Goal: Task Accomplishment & Management: Complete application form

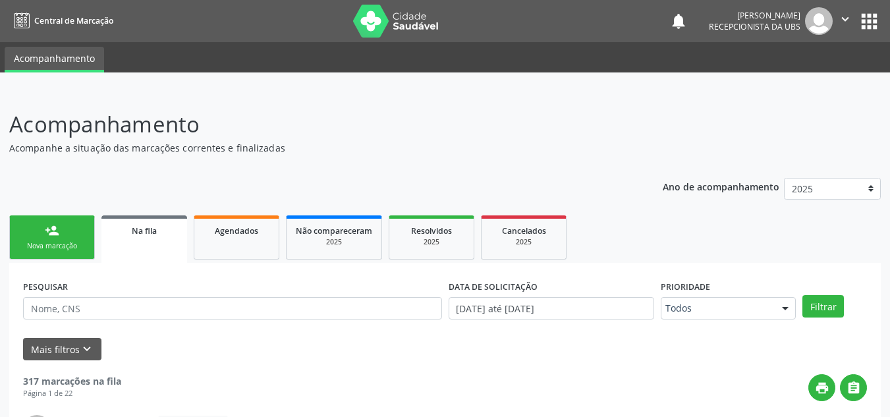
scroll to position [36, 0]
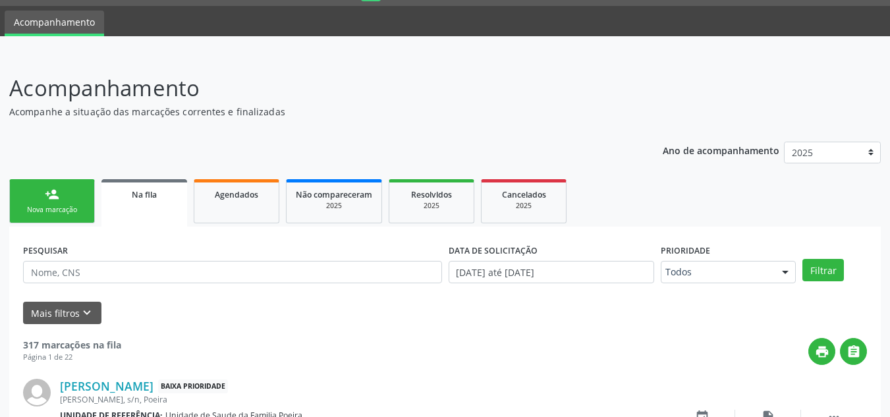
drag, startPoint x: 61, startPoint y: 197, endPoint x: 107, endPoint y: 186, distance: 47.3
click at [61, 197] on link "person_add Nova marcação" at bounding box center [52, 201] width 86 height 44
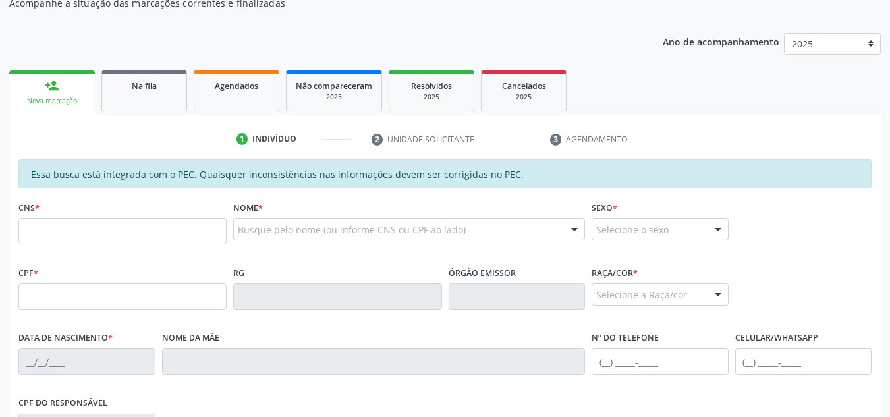
scroll to position [168, 0]
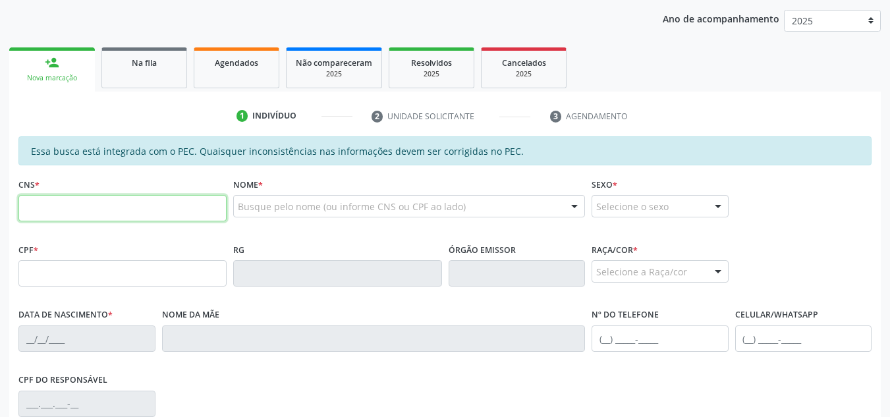
click at [116, 204] on input "text" at bounding box center [122, 208] width 208 height 26
type input "700 0059 3863 6404"
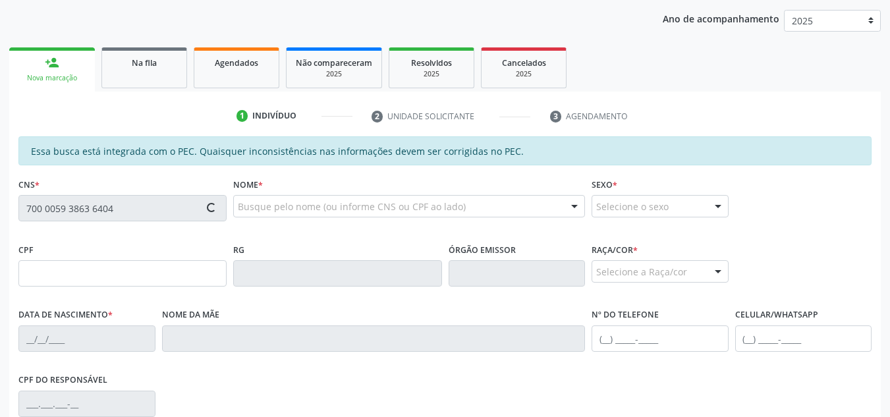
type input "034.828.654-69"
type input "24/04/1973"
type input "Edite Maria dos Santos"
type input "(82) 99309-9210"
type input "S/N"
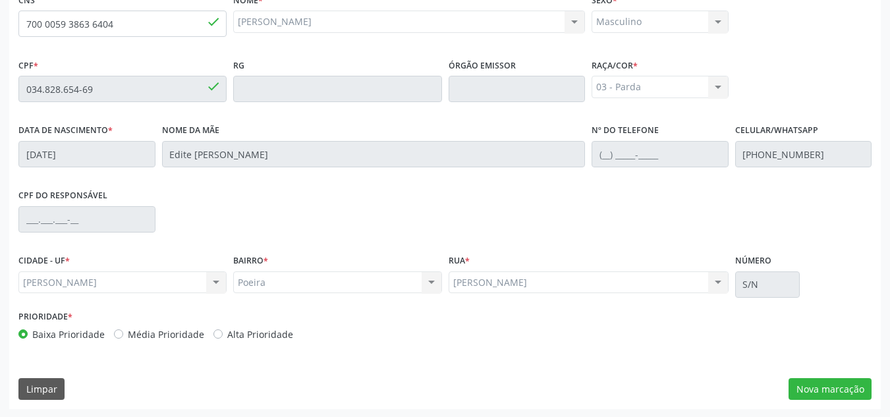
scroll to position [354, 0]
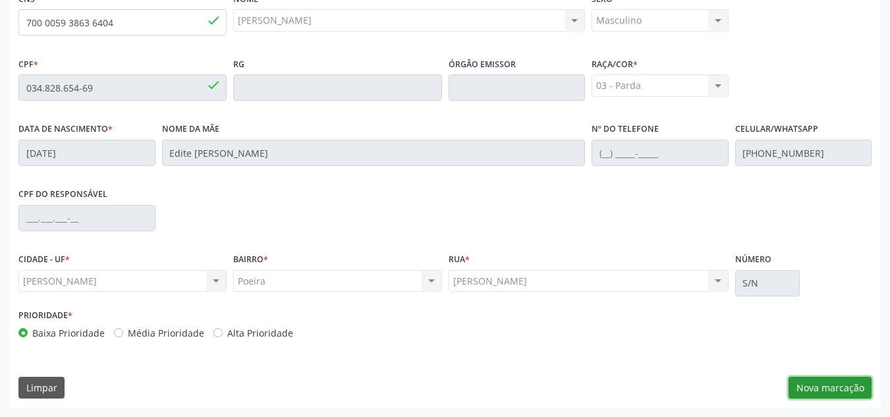
click at [816, 382] on button "Nova marcação" at bounding box center [829, 388] width 83 height 22
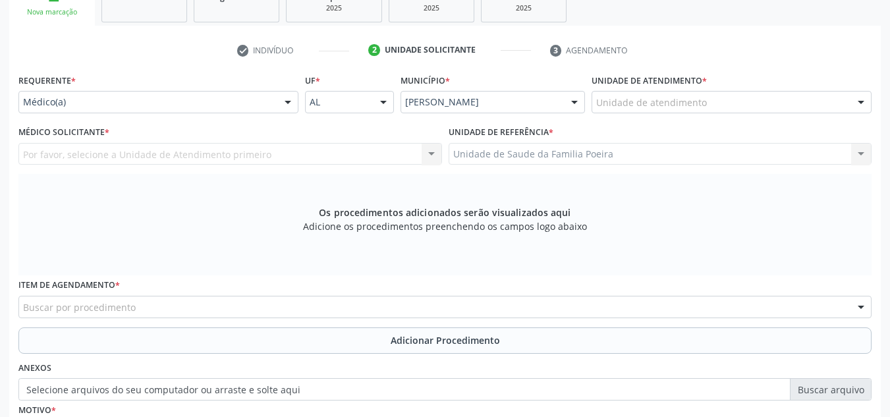
scroll to position [222, 0]
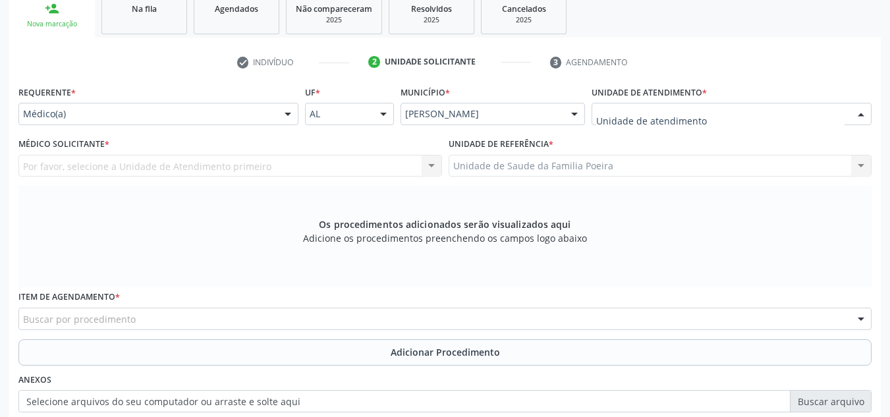
click at [787, 109] on div at bounding box center [731, 114] width 280 height 22
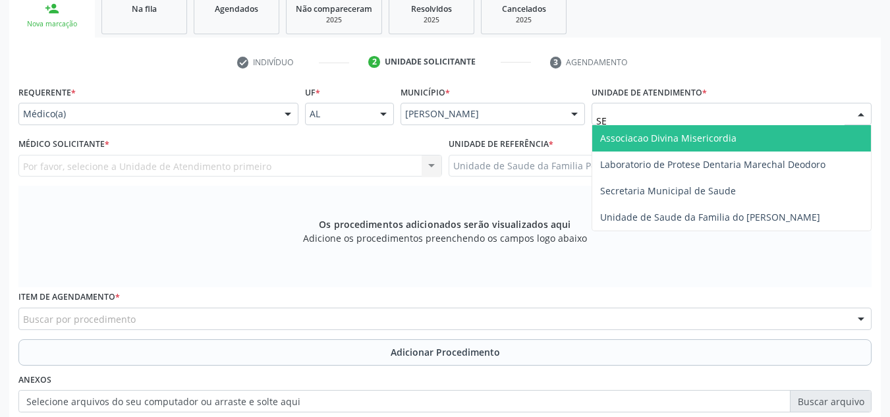
type input "S"
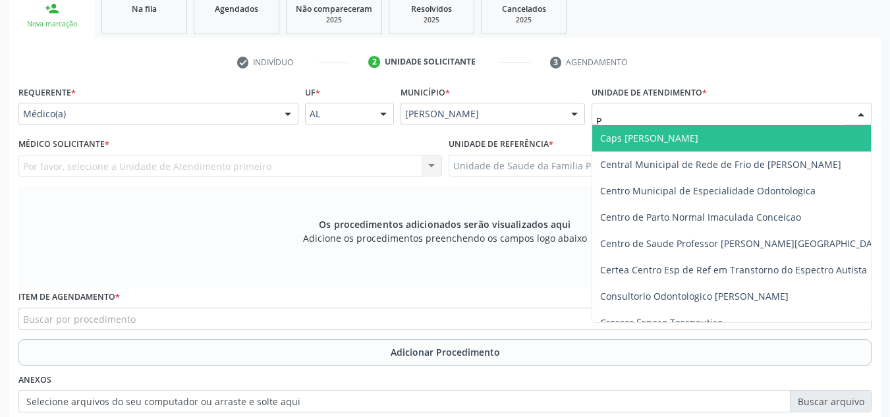
type input "PO"
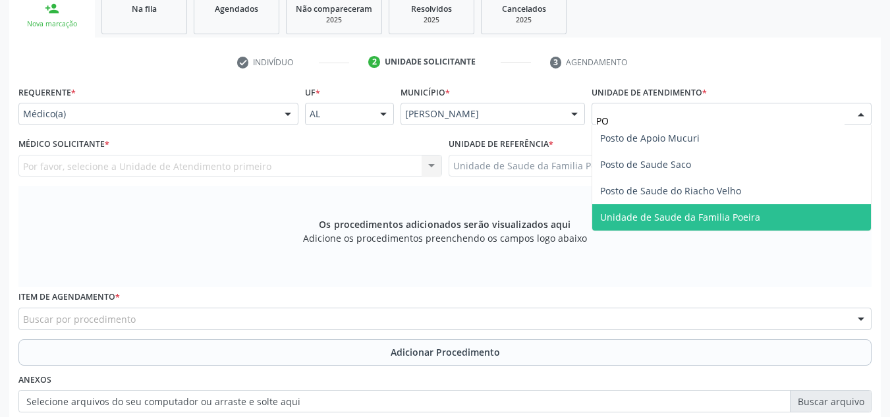
click at [762, 219] on span "Unidade de Saude da Familia Poeira" at bounding box center [731, 217] width 279 height 26
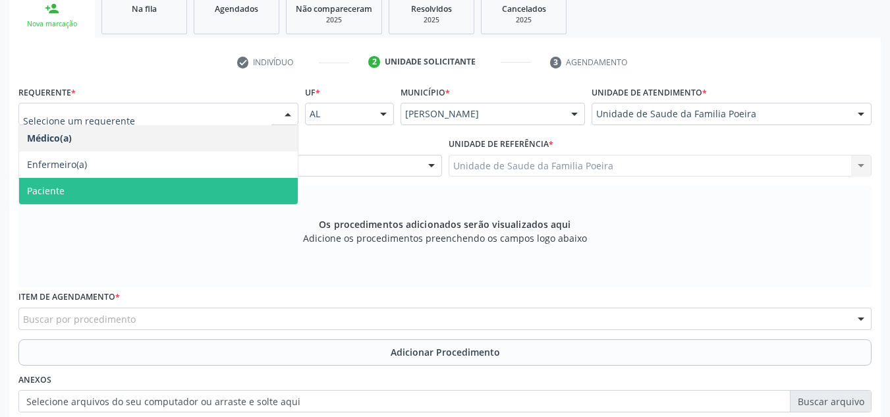
click at [187, 195] on span "Paciente" at bounding box center [158, 191] width 279 height 26
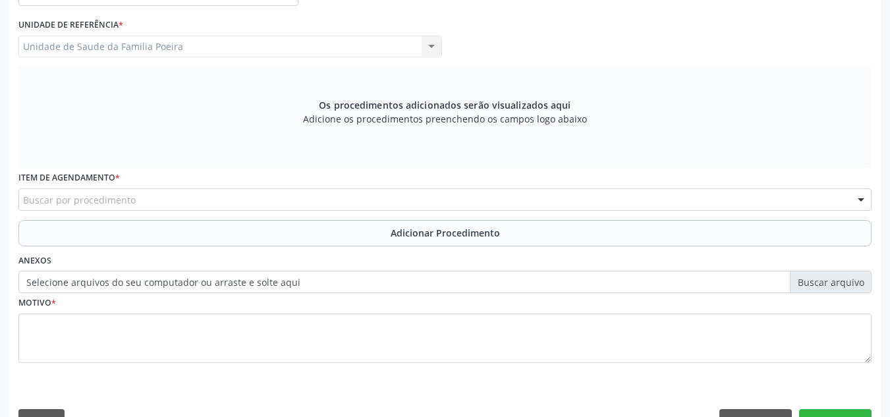
scroll to position [374, 0]
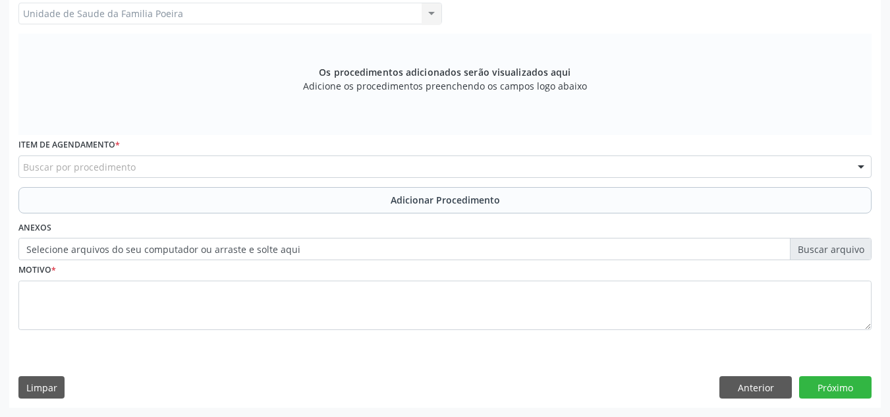
click at [161, 175] on div "Buscar por procedimento" at bounding box center [444, 166] width 853 height 22
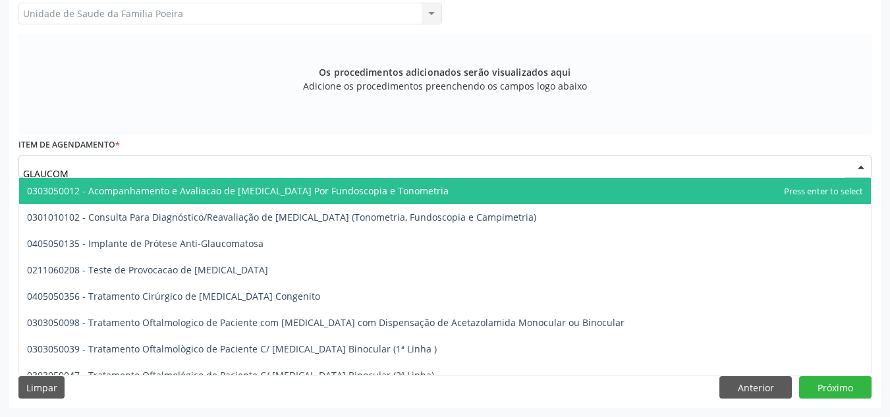
type input "GLAUCOMA"
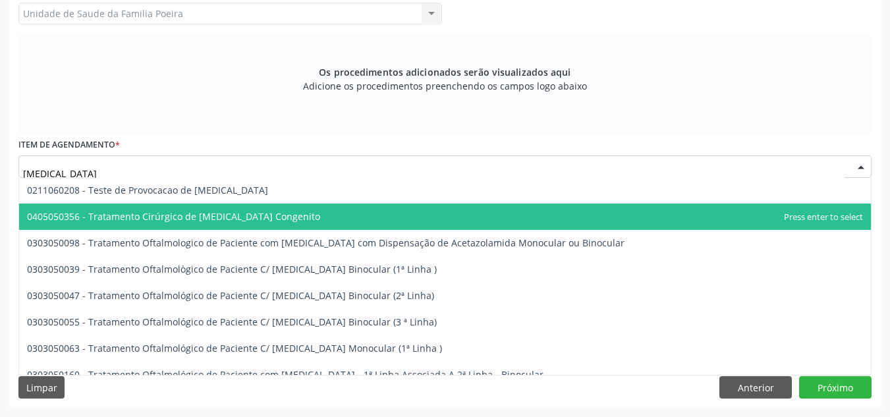
scroll to position [14, 0]
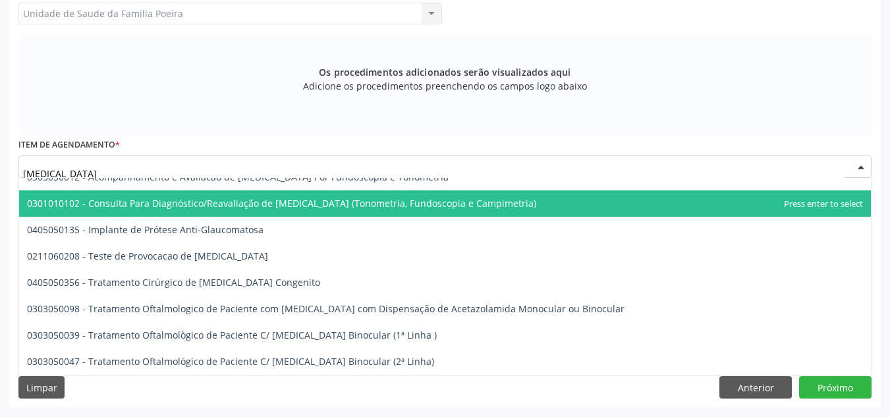
click at [223, 207] on span "0301010102 - Consulta Para Diagnóstico/Reavaliação de [MEDICAL_DATA] (Tonometri…" at bounding box center [281, 203] width 509 height 13
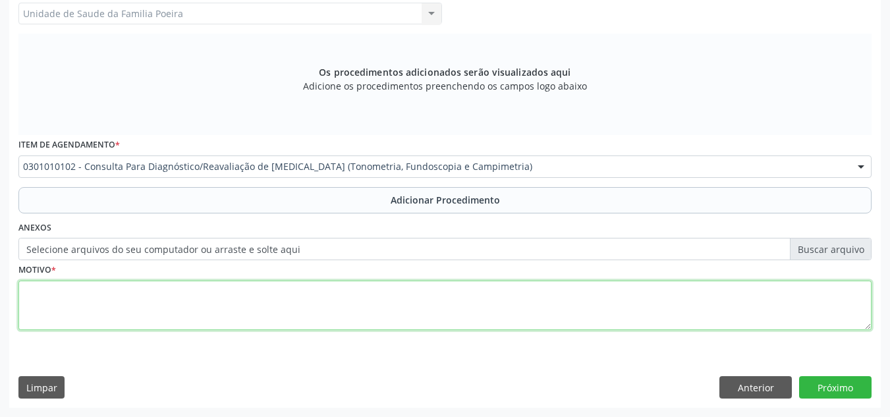
click at [240, 307] on textarea at bounding box center [444, 305] width 853 height 50
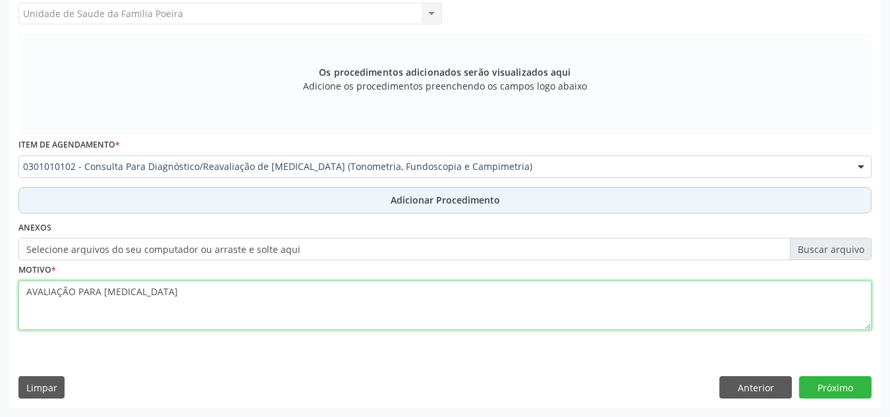
type textarea "AVALIAÇÃO PARA GLAUCOMA"
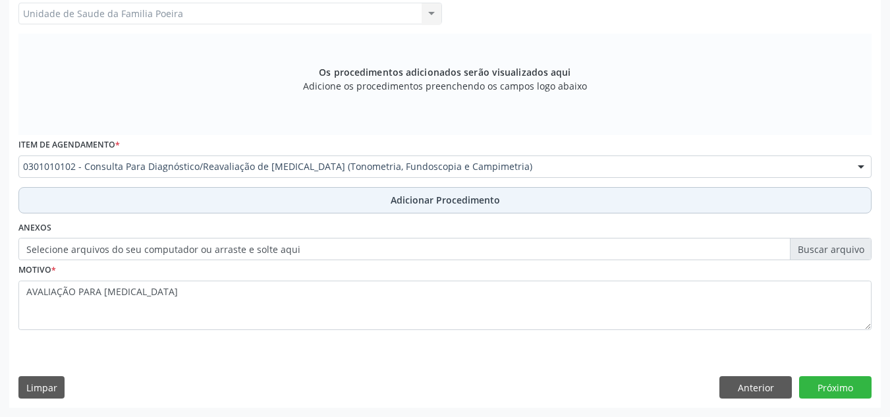
click at [412, 199] on span "Adicionar Procedimento" at bounding box center [444, 200] width 109 height 14
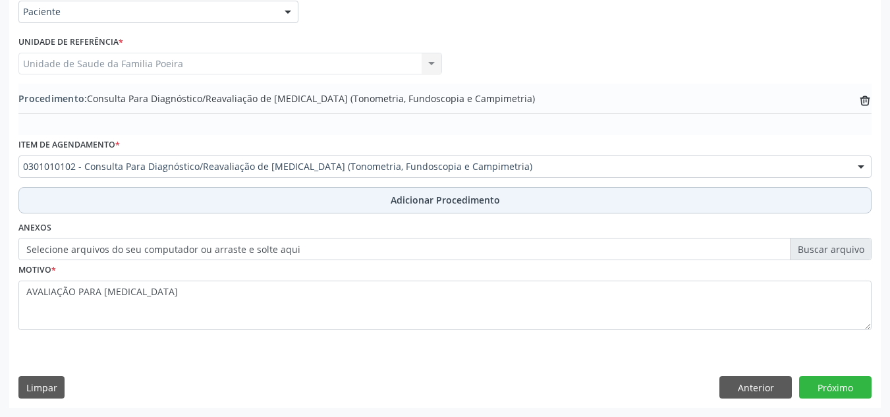
scroll to position [324, 0]
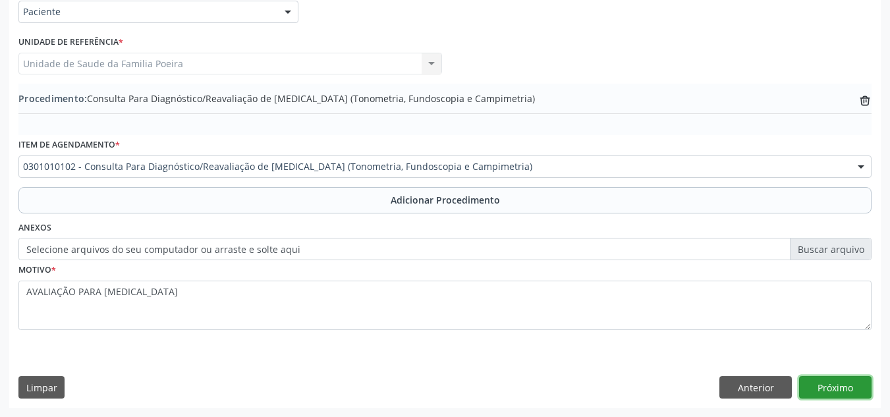
click at [837, 392] on button "Próximo" at bounding box center [835, 387] width 72 height 22
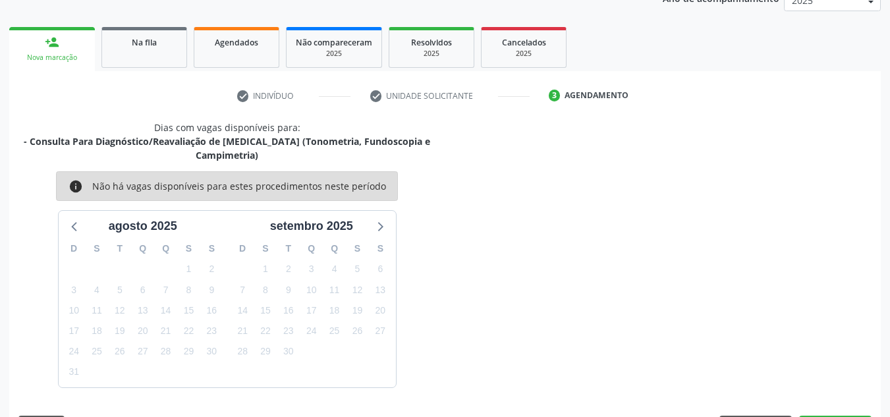
scroll to position [227, 0]
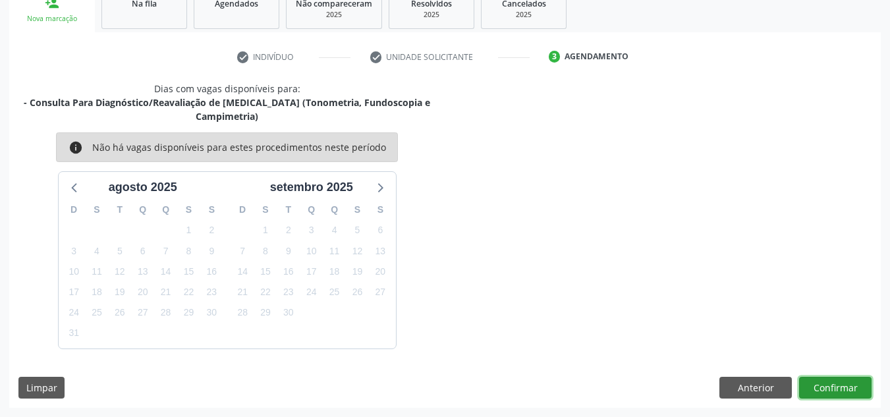
click at [837, 384] on button "Confirmar" at bounding box center [835, 388] width 72 height 22
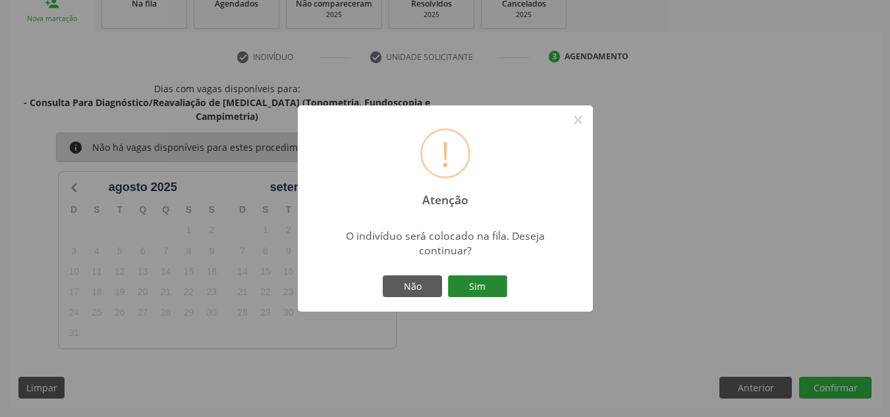
click at [463, 288] on button "Sim" at bounding box center [477, 286] width 59 height 22
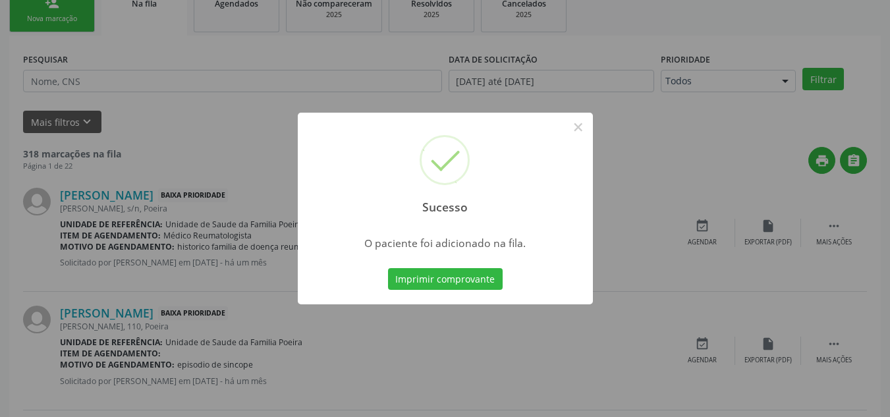
scroll to position [36, 0]
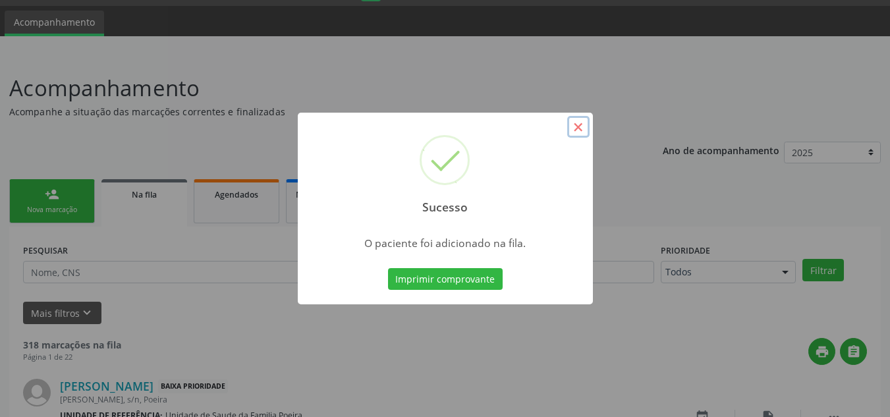
click at [572, 127] on button "×" at bounding box center [578, 127] width 22 height 22
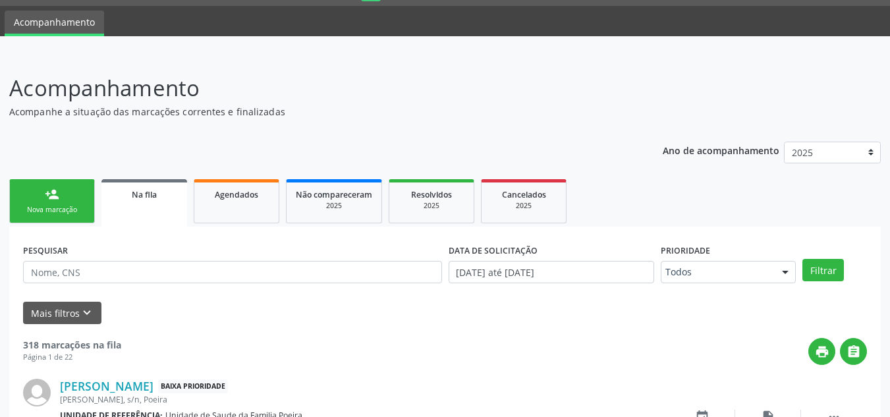
click at [49, 199] on div "person_add" at bounding box center [52, 194] width 14 height 14
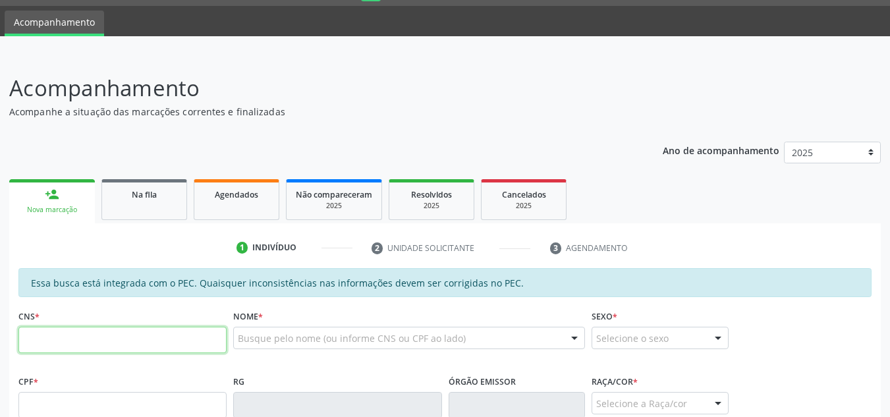
click at [93, 340] on input "text" at bounding box center [122, 340] width 208 height 26
type input "700 3059 9737 8731"
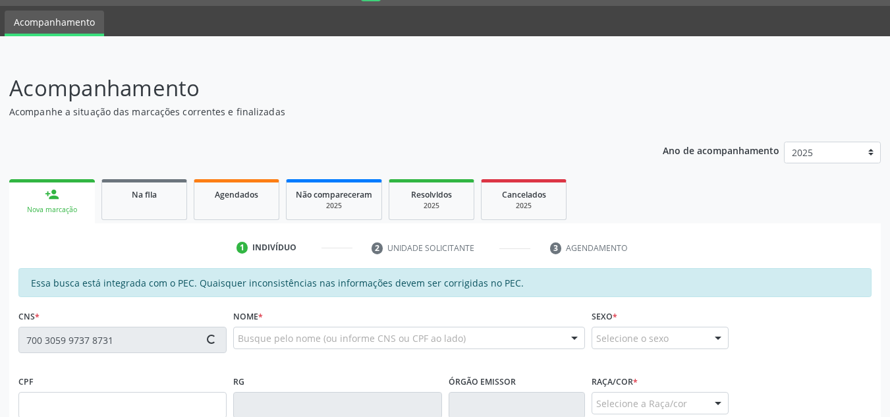
type input "117.238.224-77"
type input "25/03/2009"
type input "Analita Correia dos Santos"
type input "(82) 99334-0863"
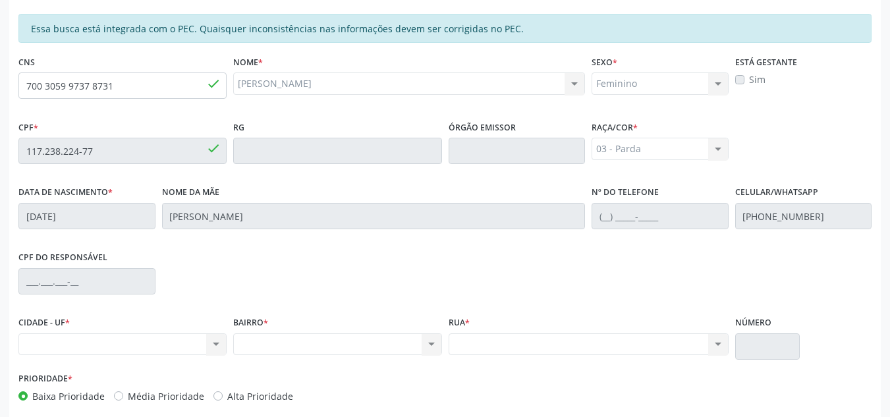
scroll to position [354, 0]
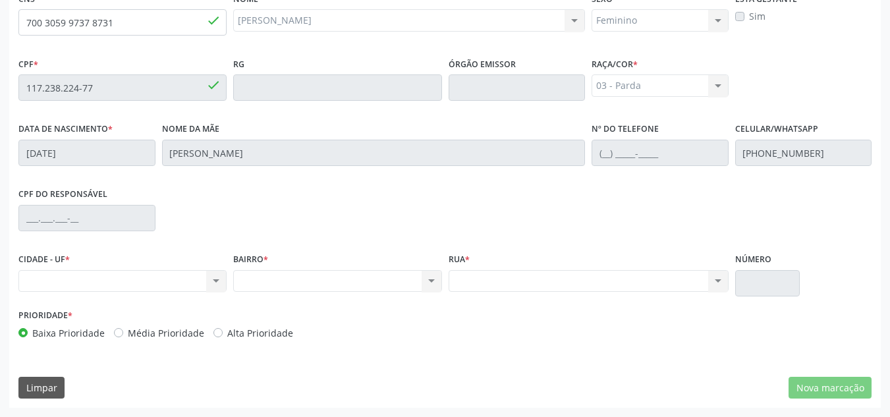
click at [821, 375] on div "Essa busca está integrada com o PEC. Quaisquer inconsistências nas informações …" at bounding box center [444, 179] width 871 height 457
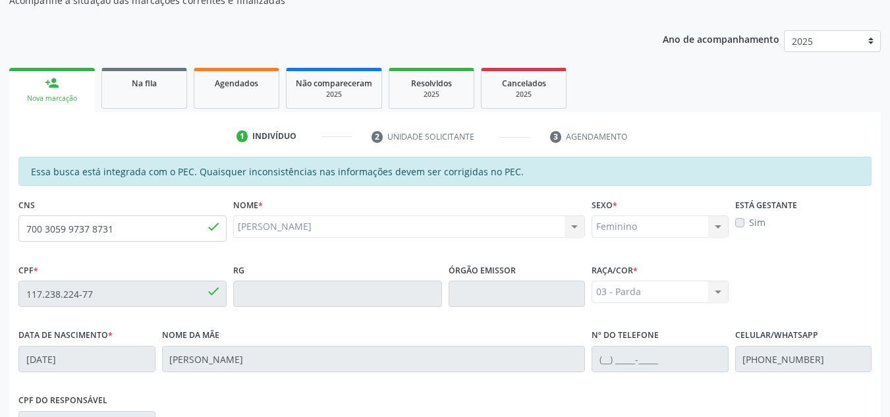
scroll to position [90, 0]
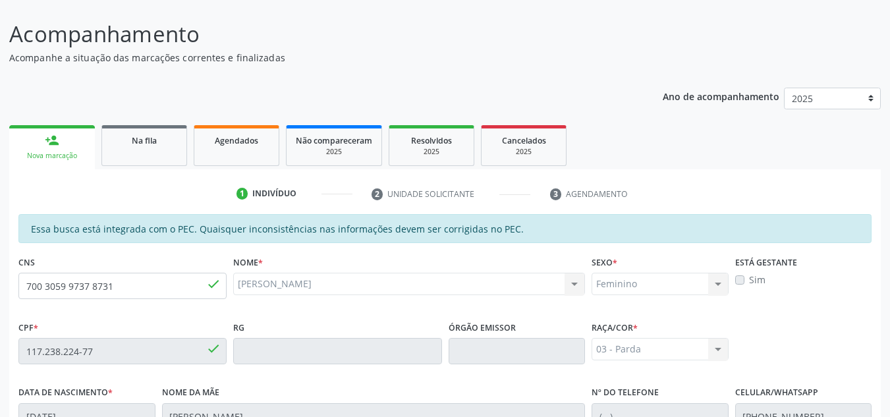
click at [72, 156] on div "Nova marcação" at bounding box center [51, 156] width 67 height 10
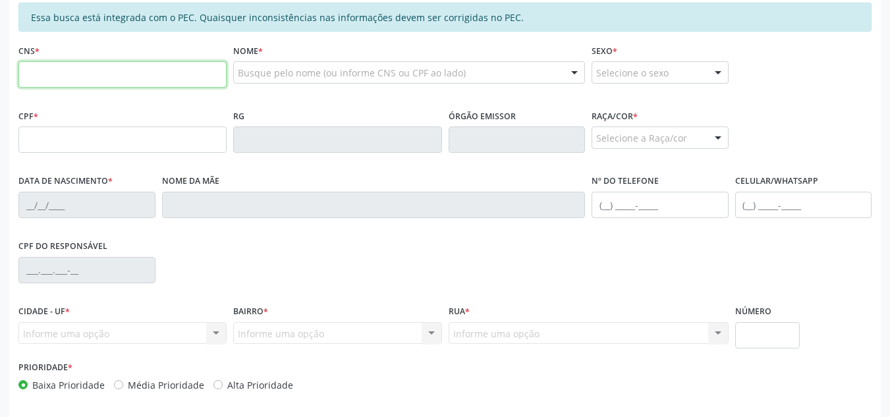
scroll to position [222, 0]
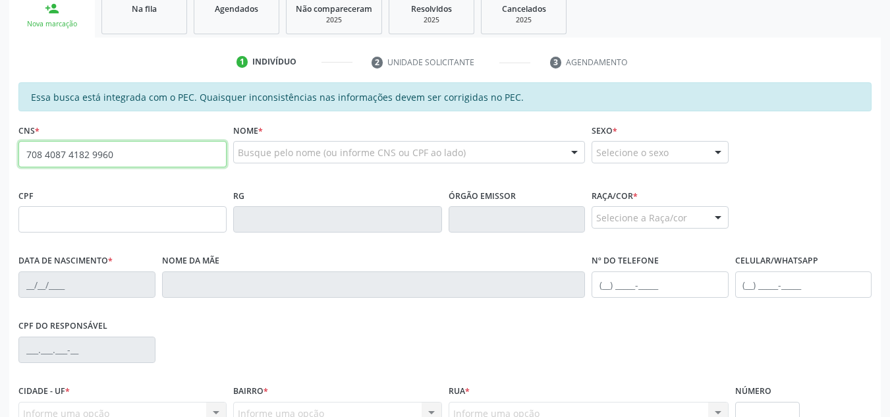
type input "708 4087 4182 9960"
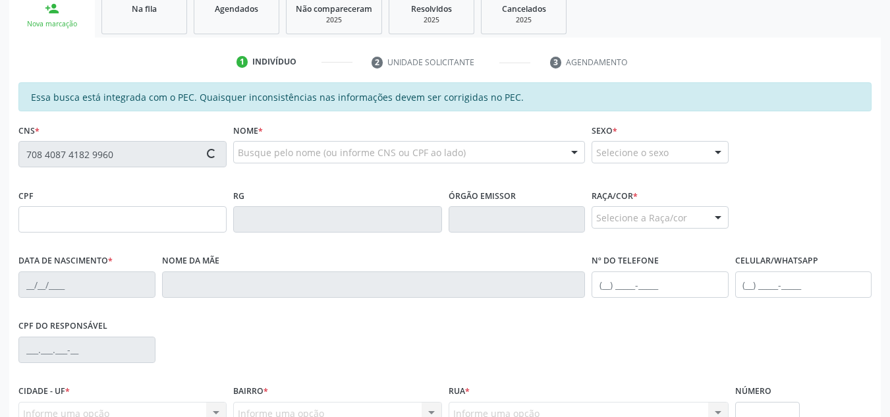
type input "351.204.794-72"
type input "15[DATE]"
type input "[PERSON_NAME]"
type input "[PHONE_NUMBER]"
type input "S/N"
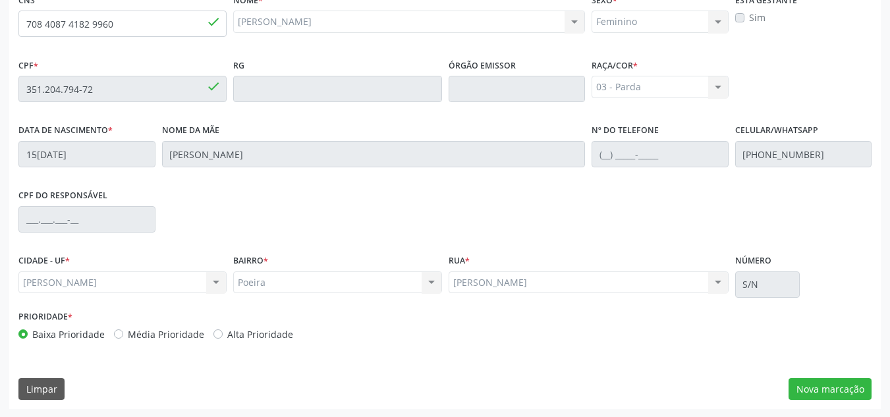
scroll to position [354, 0]
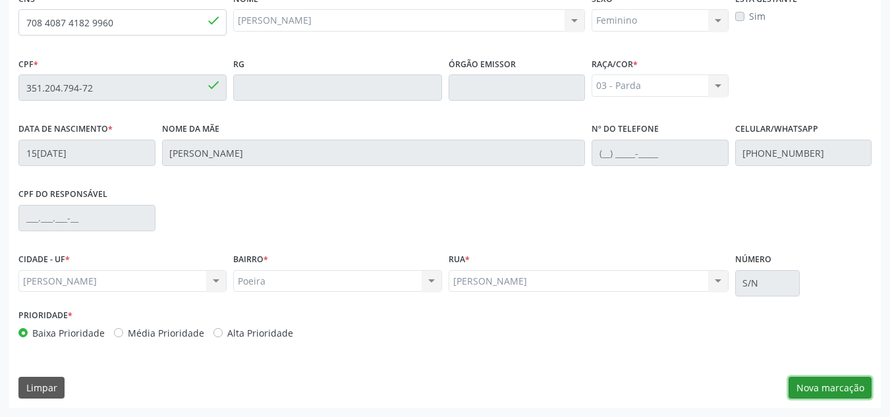
click at [847, 383] on button "Nova marcação" at bounding box center [829, 388] width 83 height 22
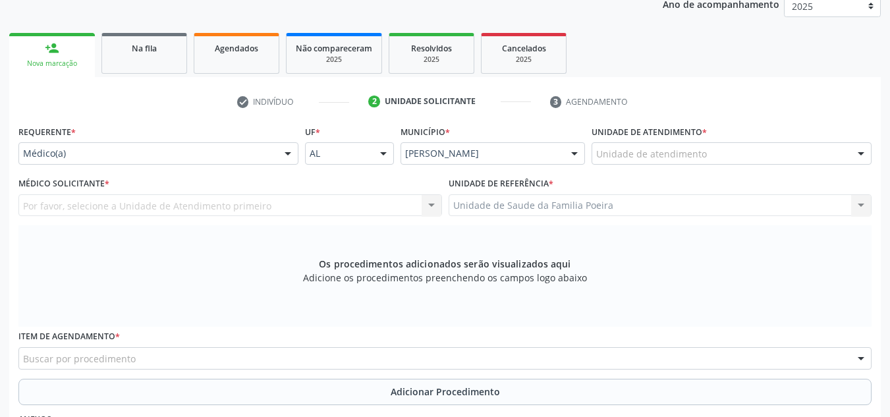
scroll to position [156, 0]
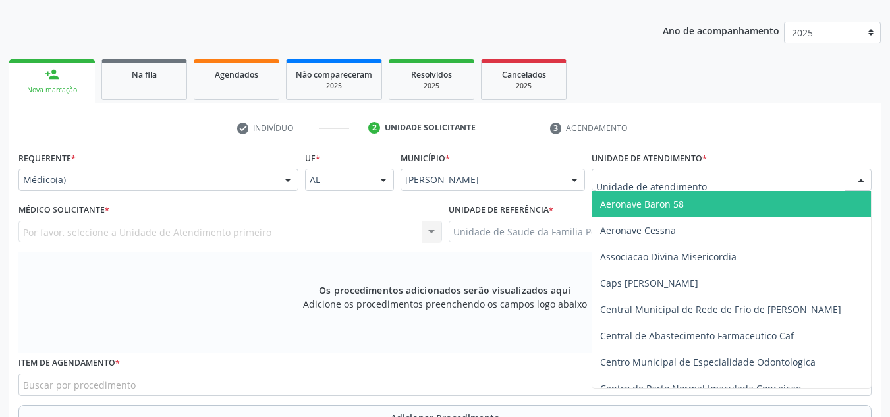
click at [737, 185] on div at bounding box center [731, 180] width 280 height 22
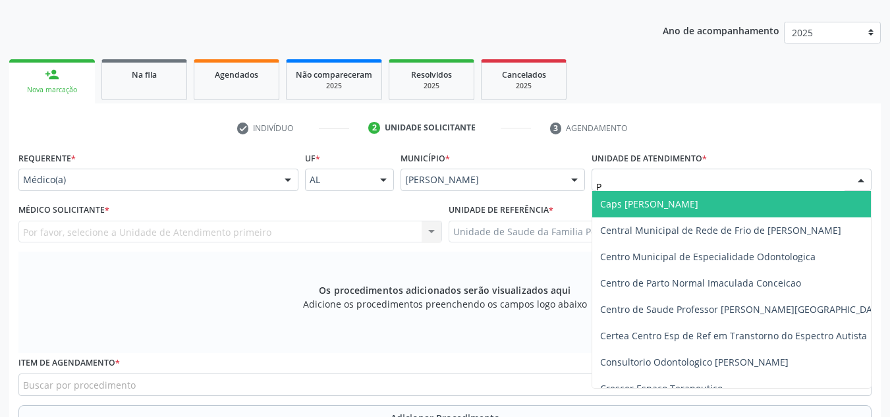
type input "PO"
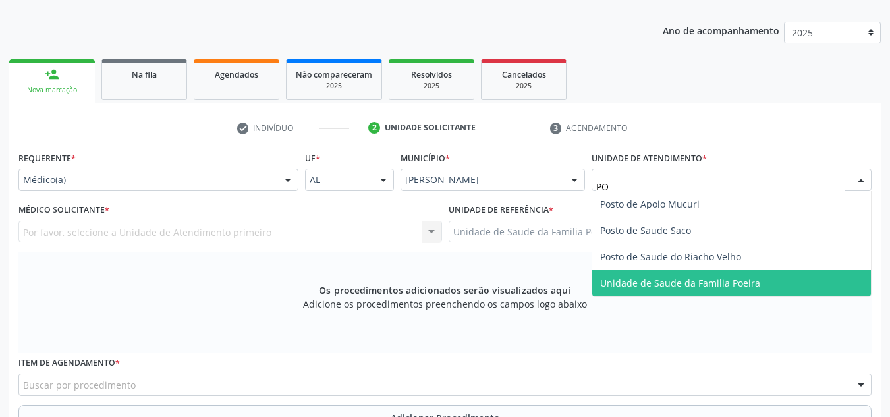
click at [737, 286] on span "Unidade de Saude da Familia Poeira" at bounding box center [680, 283] width 160 height 13
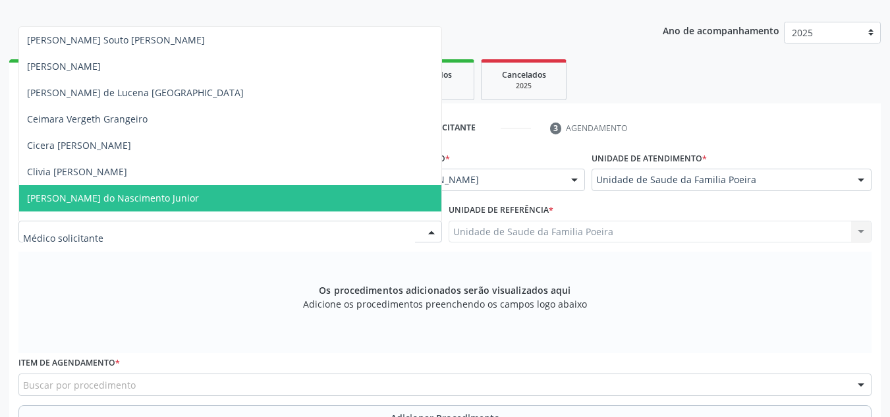
click at [68, 194] on span "[PERSON_NAME] do Nascimento Junior" at bounding box center [113, 198] width 172 height 13
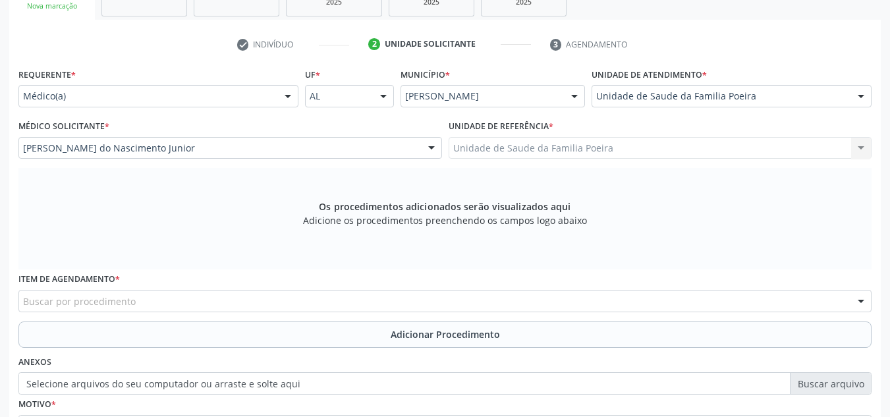
scroll to position [354, 0]
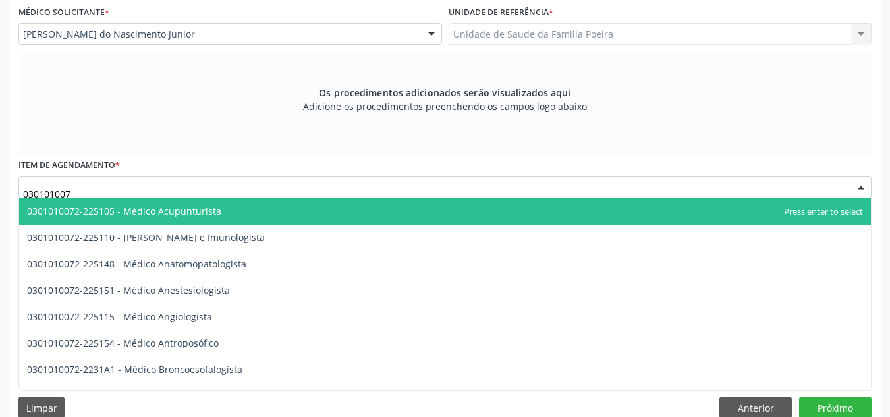
type input "0301010072"
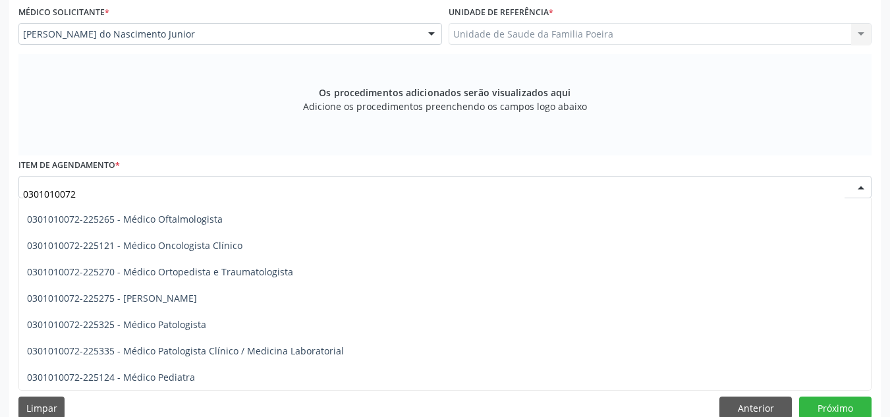
scroll to position [1119, 0]
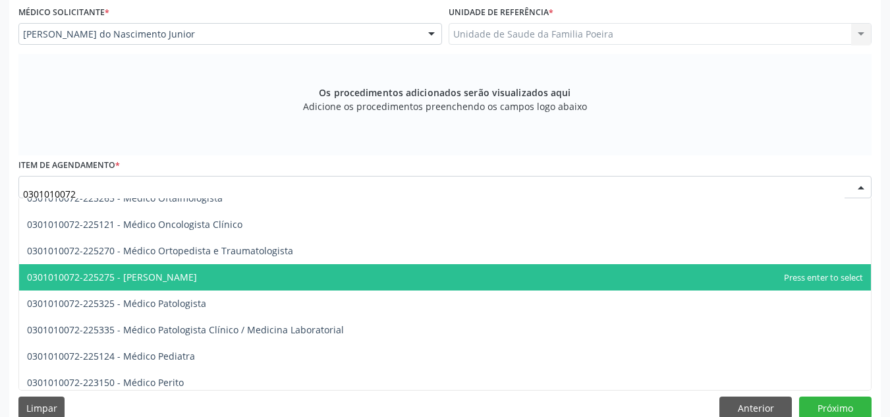
click at [197, 280] on span "0301010072-225275 - [PERSON_NAME]" at bounding box center [112, 277] width 170 height 13
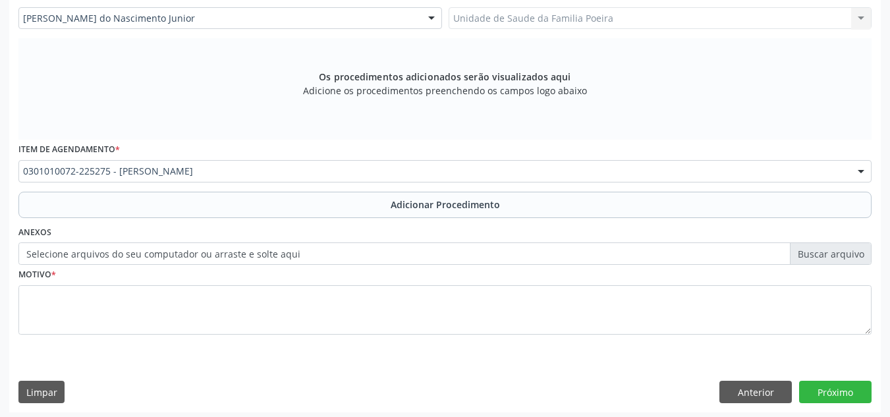
scroll to position [374, 0]
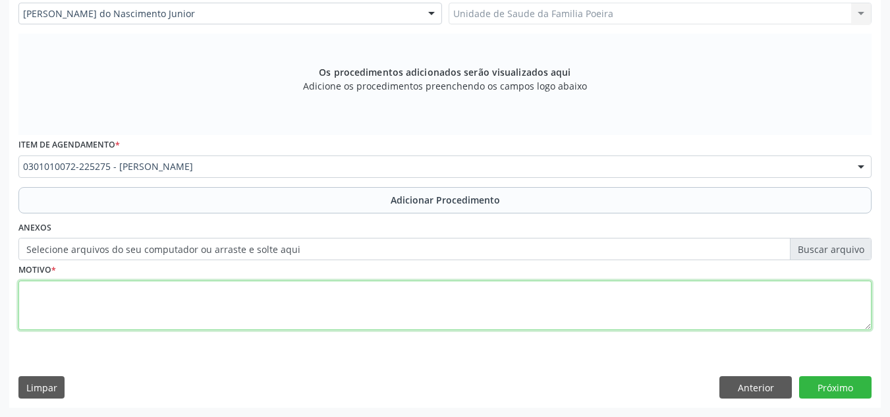
click at [198, 300] on textarea at bounding box center [444, 305] width 853 height 50
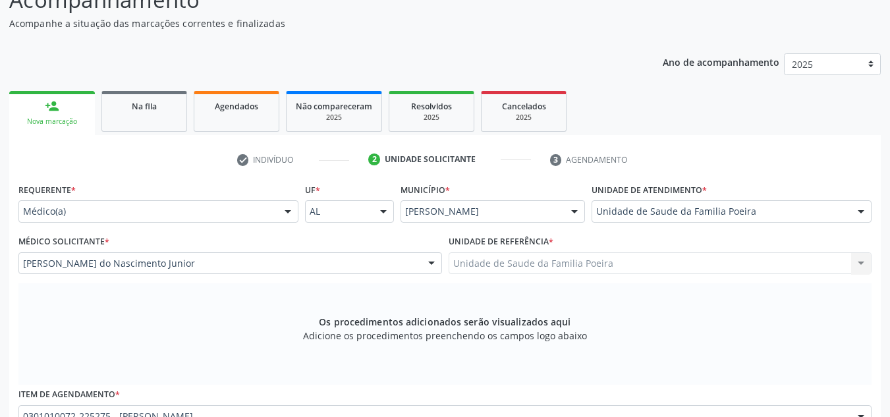
scroll to position [111, 0]
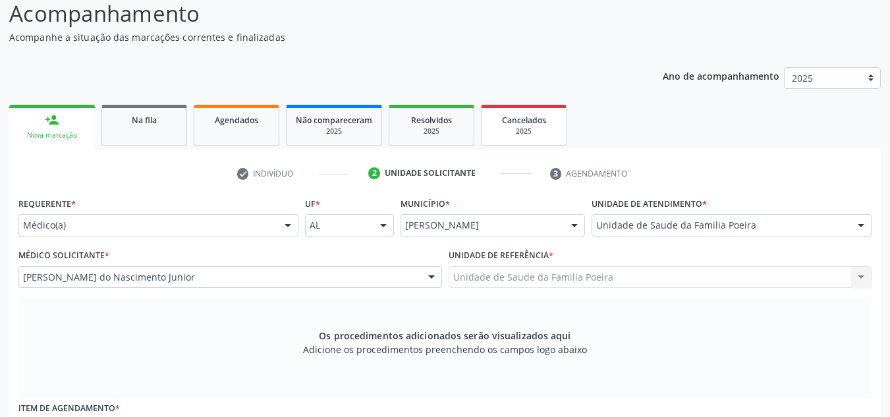
click at [527, 130] on div "2025" at bounding box center [524, 131] width 66 height 10
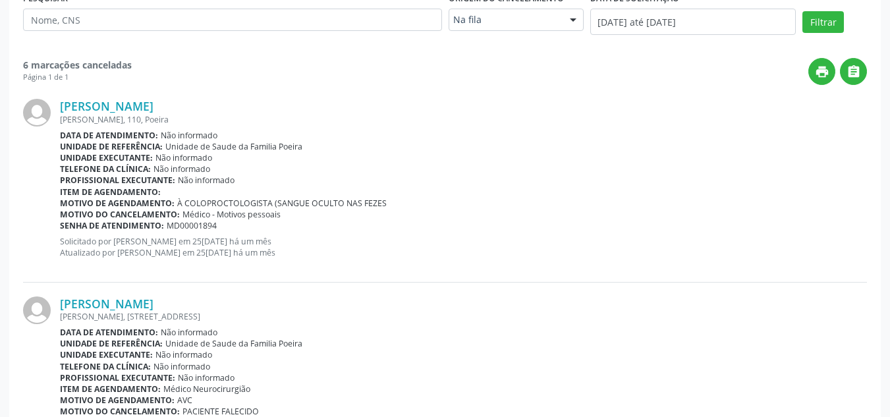
scroll to position [308, 0]
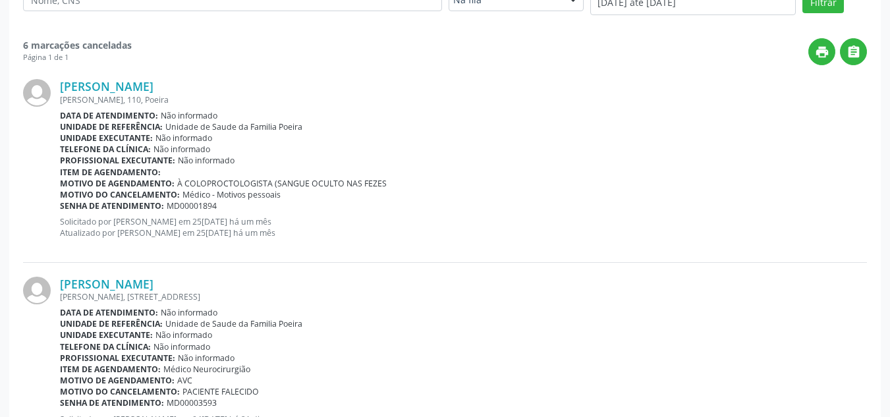
drag, startPoint x: 57, startPoint y: 85, endPoint x: 228, endPoint y: 85, distance: 171.8
click at [228, 85] on div "[PERSON_NAME] [PERSON_NAME][STREET_ADDRESS] Data de atendimento: Não informado …" at bounding box center [444, 163] width 843 height 197
copy div "[PERSON_NAME]"
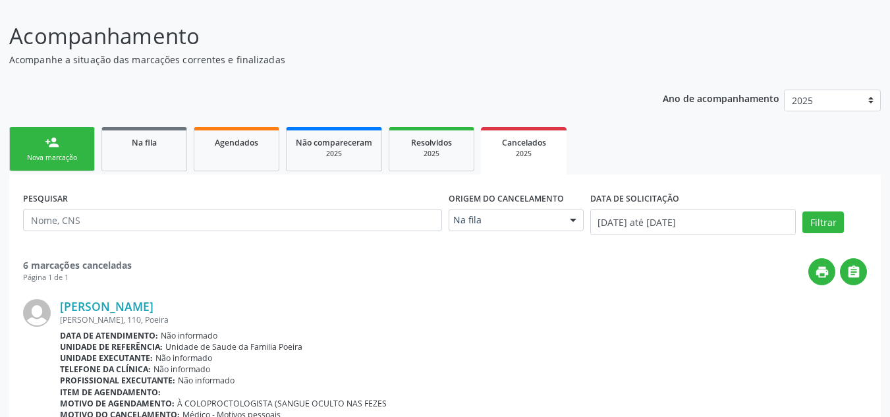
scroll to position [66, 0]
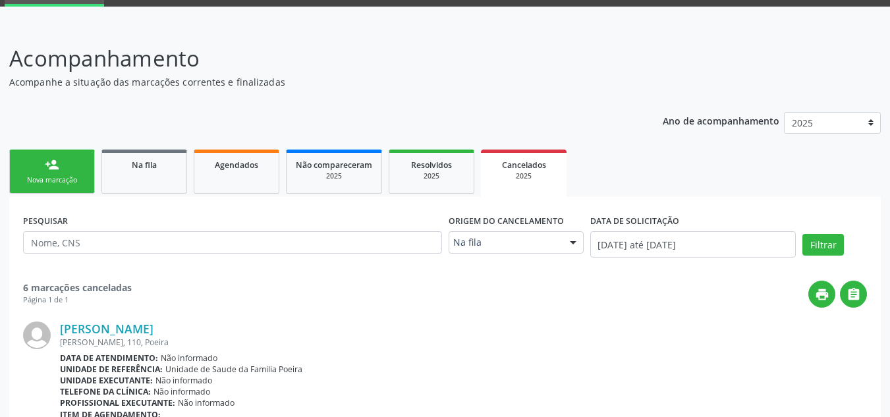
drag, startPoint x: 117, startPoint y: 173, endPoint x: 138, endPoint y: 169, distance: 22.2
click at [119, 173] on link "Na fila" at bounding box center [144, 171] width 86 height 44
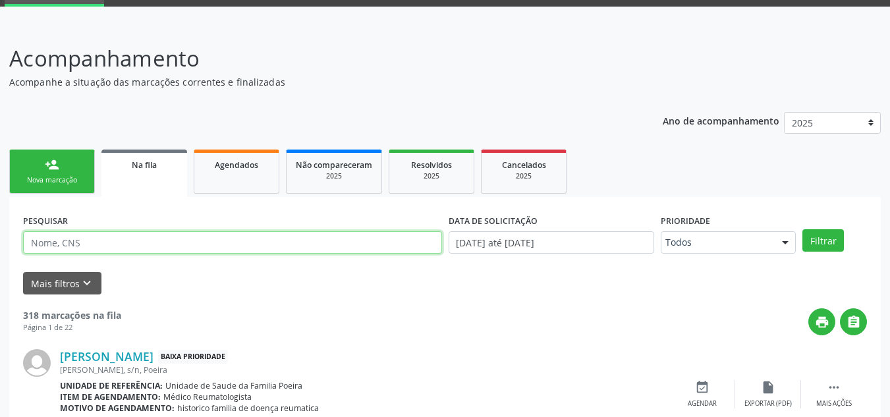
paste input "[PERSON_NAME]"
type input "[PERSON_NAME]"
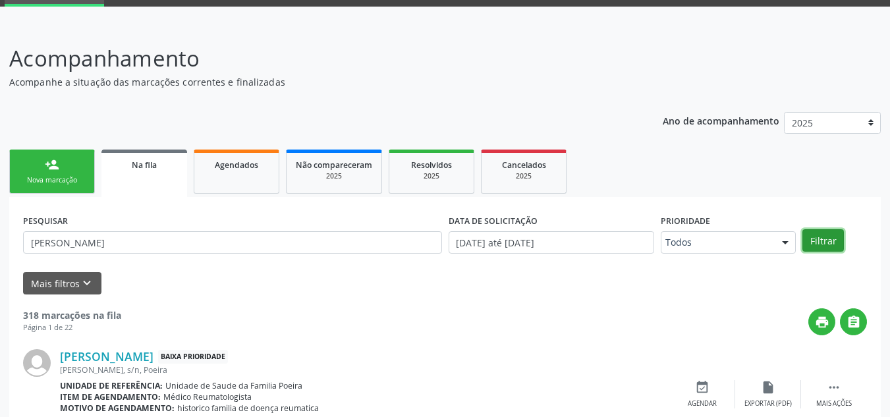
click at [810, 244] on button "Filtrar" at bounding box center [822, 240] width 41 height 22
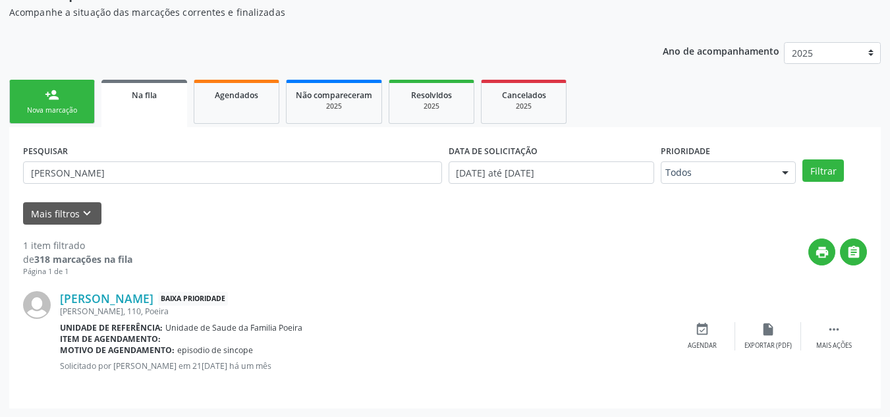
scroll to position [136, 0]
click at [762, 336] on div "insert_drive_file Exportar (PDF)" at bounding box center [768, 335] width 66 height 28
click at [856, 331] on div " Mais ações" at bounding box center [834, 335] width 66 height 28
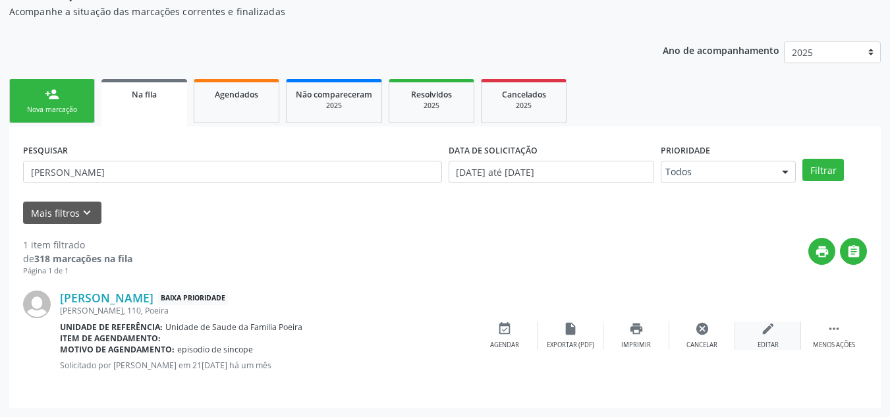
click at [762, 343] on div "Editar" at bounding box center [767, 344] width 21 height 9
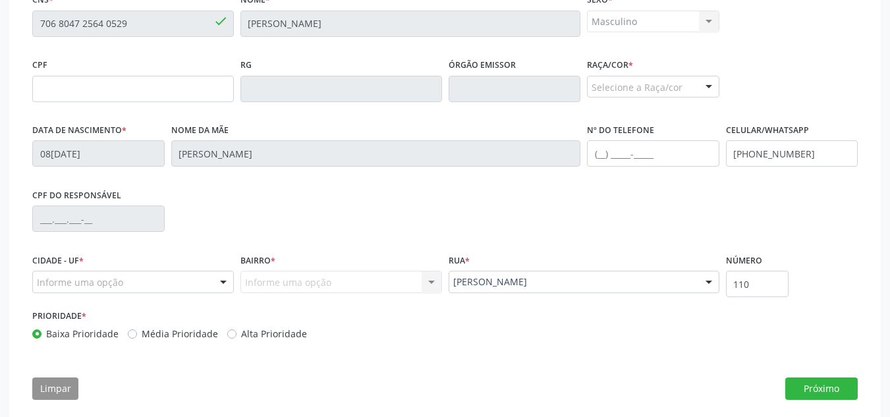
scroll to position [371, 0]
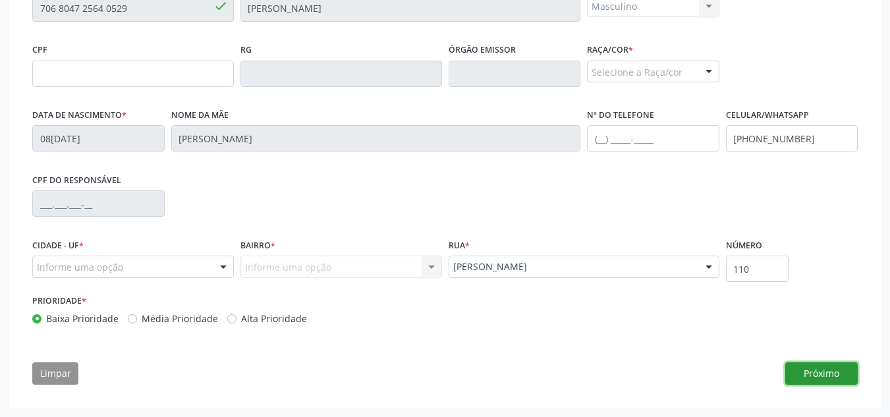
click at [815, 373] on button "Próximo" at bounding box center [821, 373] width 72 height 22
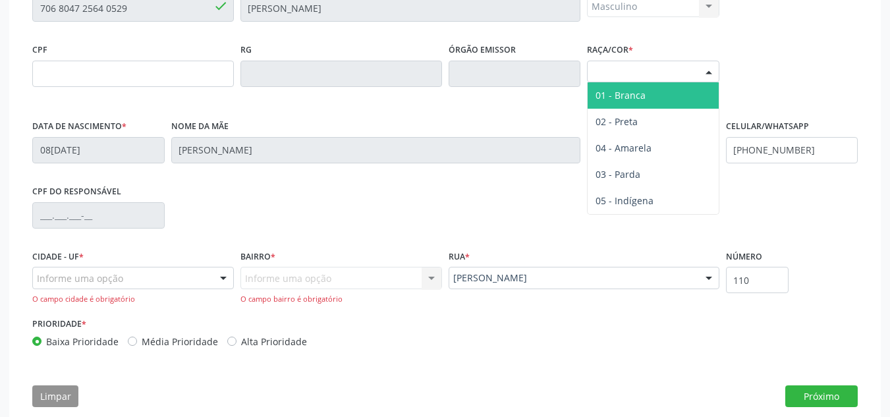
click at [716, 71] on div at bounding box center [709, 72] width 20 height 22
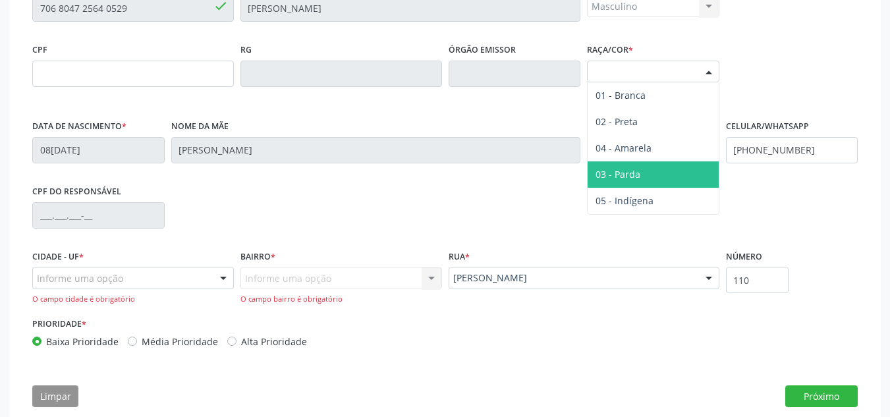
click at [652, 172] on span "03 - Parda" at bounding box center [652, 174] width 131 height 26
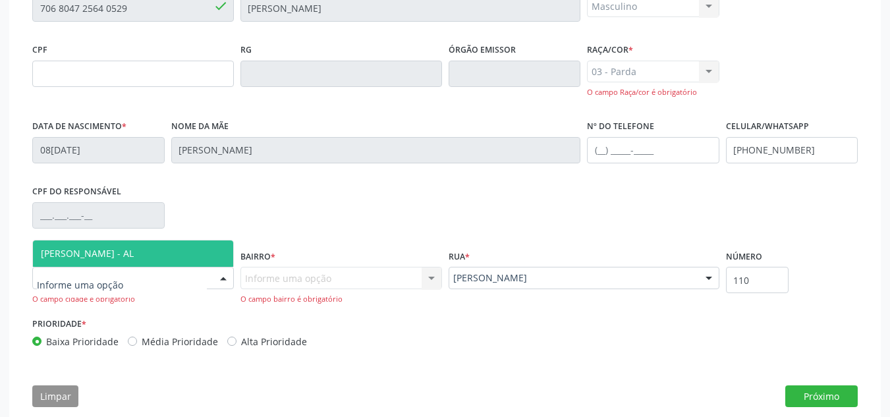
click at [206, 286] on div at bounding box center [132, 278] width 201 height 22
click at [155, 256] on span "[PERSON_NAME] - AL" at bounding box center [133, 253] width 200 height 26
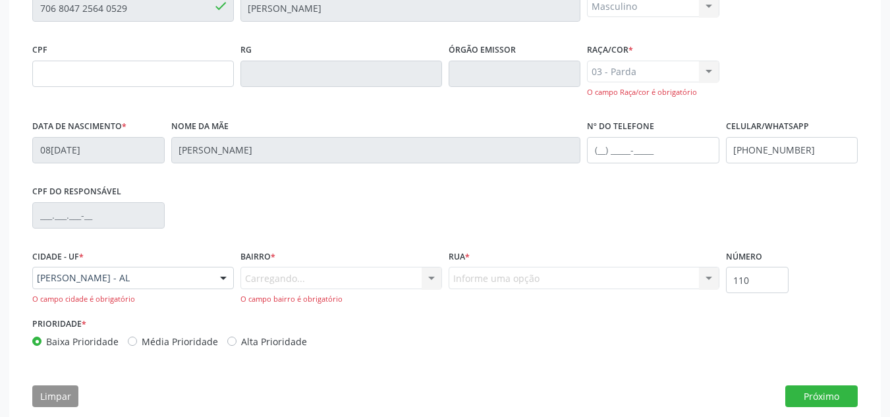
click at [305, 283] on div "Carregando... Nenhum resultado encontrado para: " " Nenhuma opção encontrada. D…" at bounding box center [340, 286] width 201 height 38
click at [315, 269] on div "Informe uma opção" at bounding box center [340, 278] width 201 height 22
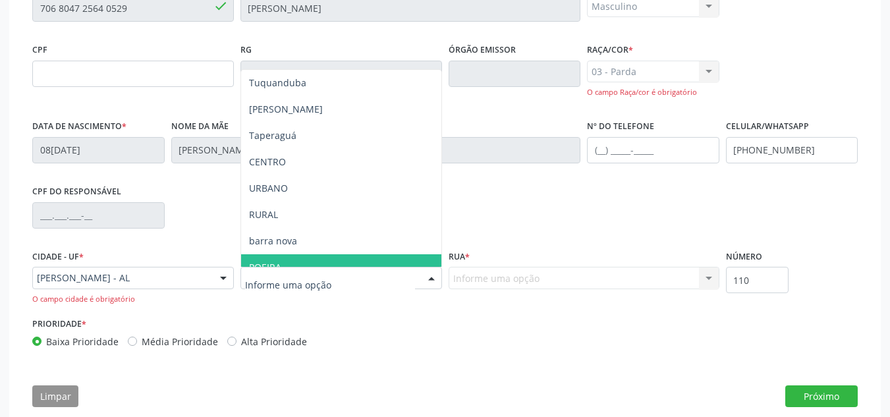
click at [309, 257] on span "POEIRA" at bounding box center [341, 267] width 200 height 26
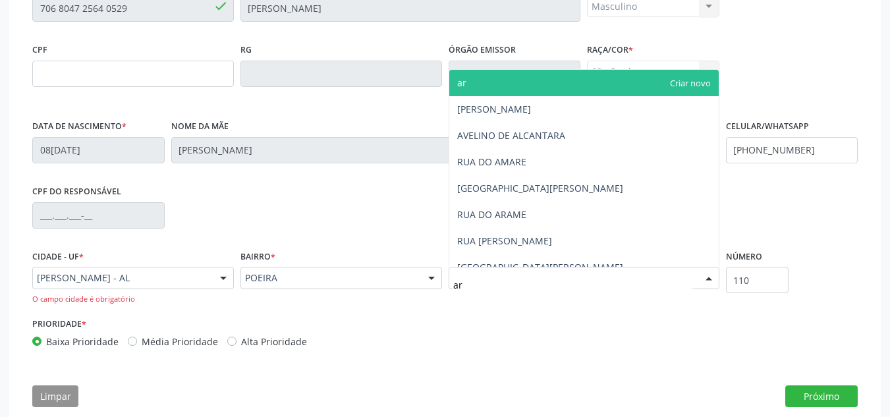
type input "a"
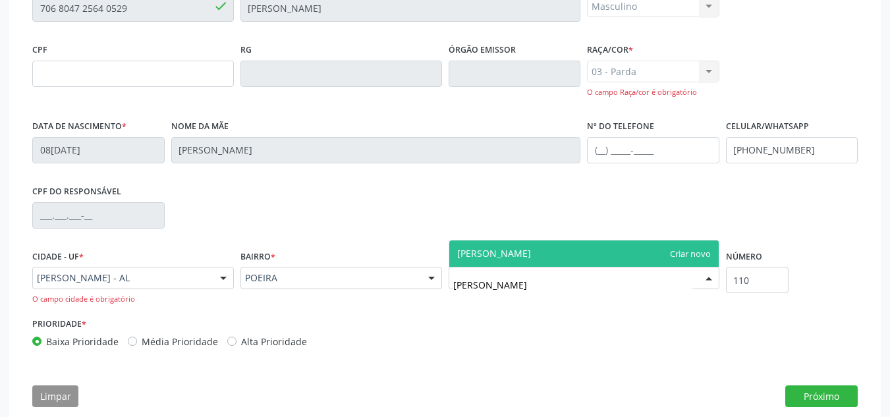
type input "[PERSON_NAME]"
click at [514, 263] on span "[PERSON_NAME]" at bounding box center [583, 253] width 269 height 26
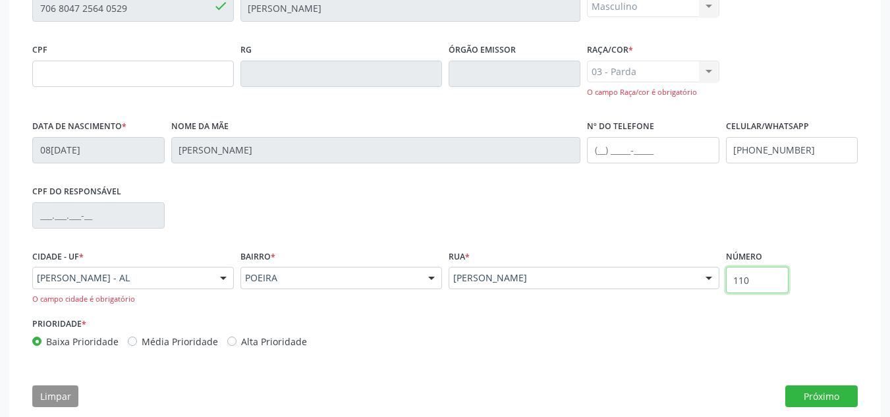
click at [755, 285] on input "110" at bounding box center [757, 280] width 63 height 26
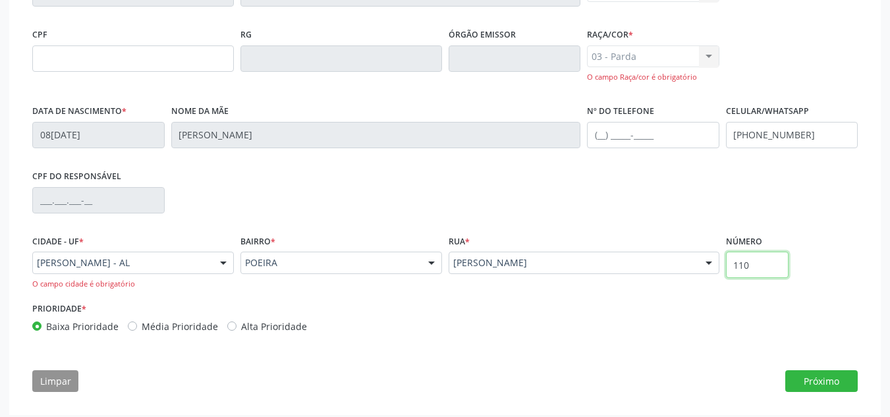
scroll to position [394, 0]
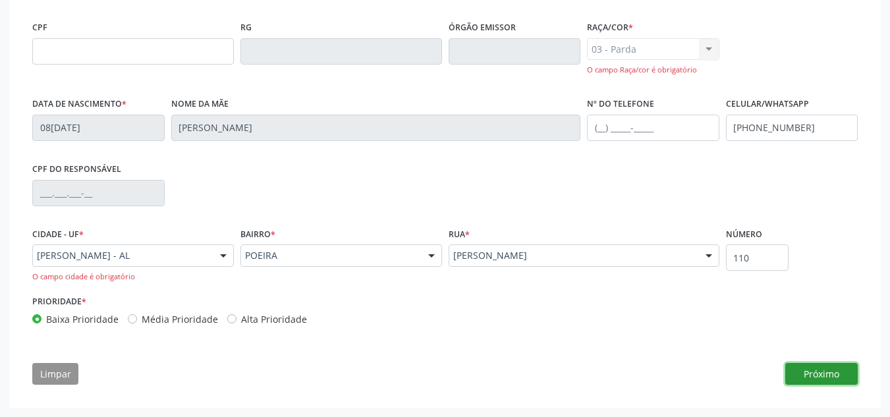
click at [847, 372] on button "Próximo" at bounding box center [821, 374] width 72 height 22
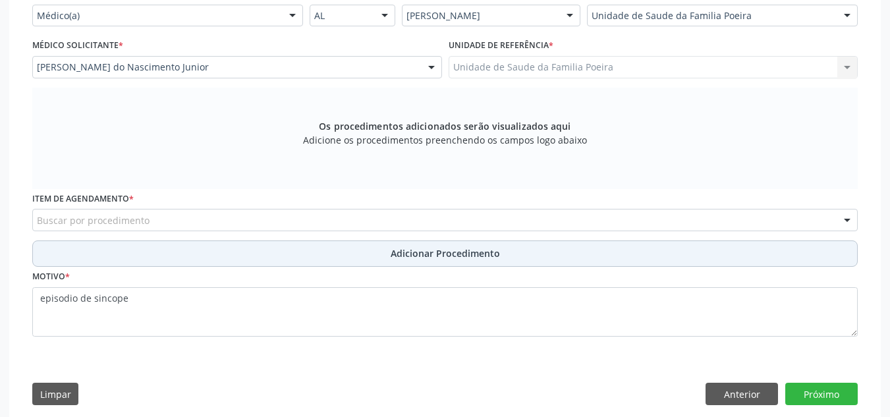
scroll to position [344, 0]
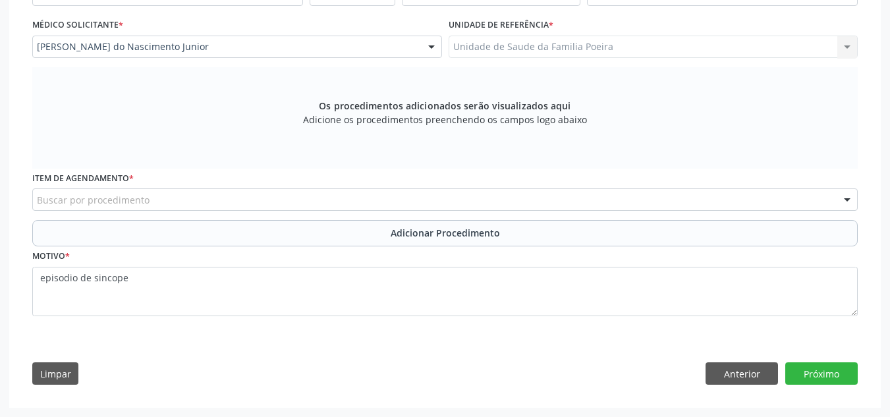
click at [207, 203] on div "Buscar por procedimento" at bounding box center [444, 199] width 825 height 22
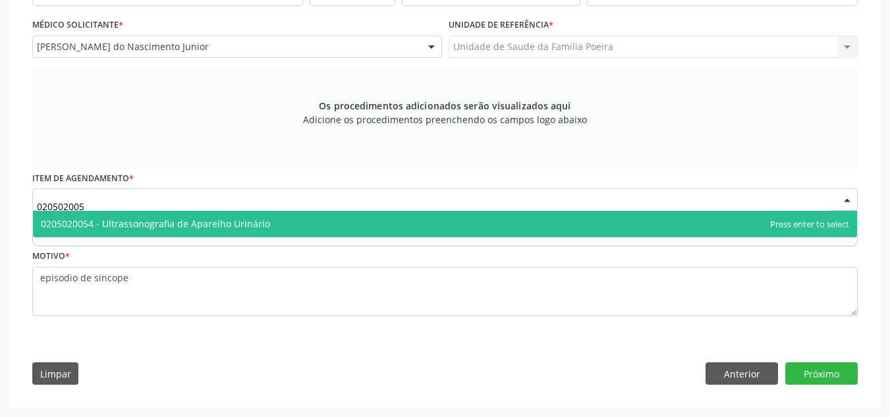
type input "0205020054"
click at [182, 227] on span "0205020054 - Ultrassonografia de Aparelho Urinário" at bounding box center [155, 223] width 229 height 13
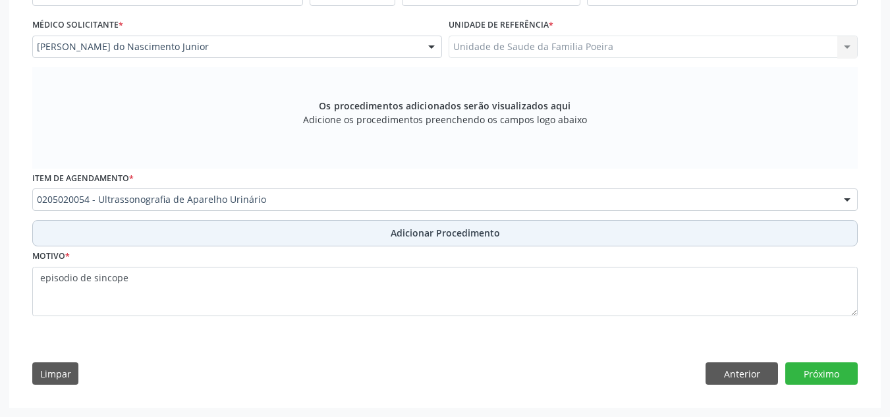
click at [518, 237] on button "Adicionar Procedimento" at bounding box center [444, 233] width 825 height 26
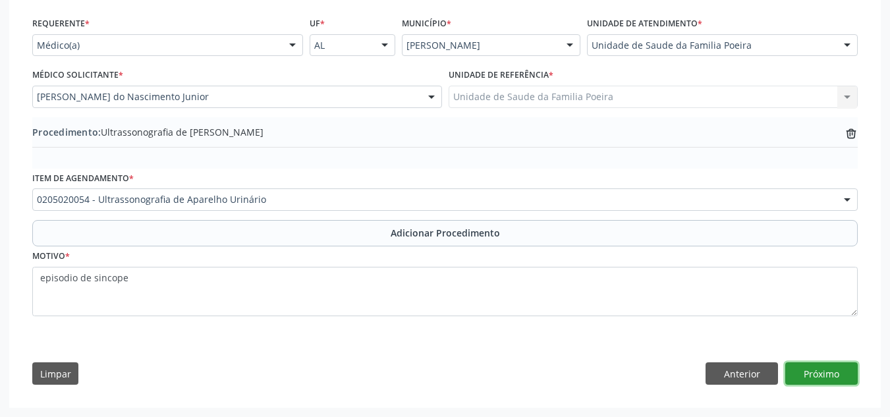
click at [828, 373] on button "Próximo" at bounding box center [821, 373] width 72 height 22
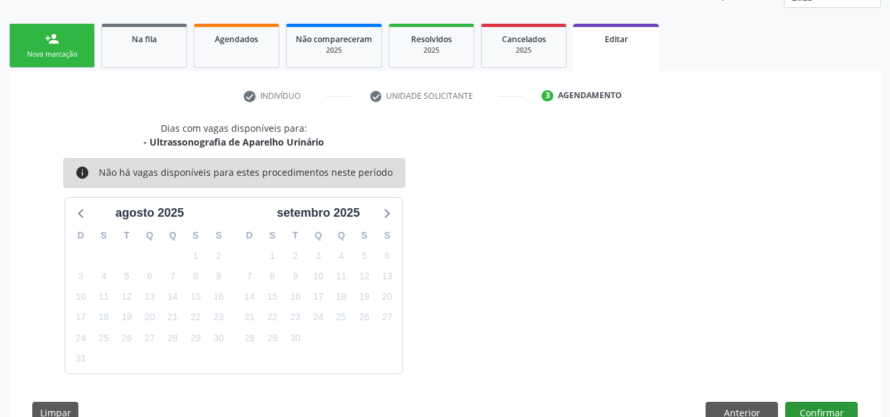
scroll to position [230, 0]
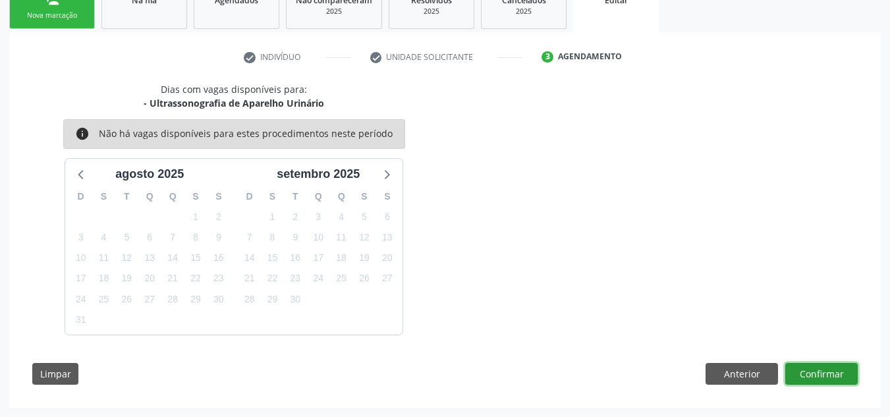
click at [810, 369] on button "Confirmar" at bounding box center [821, 374] width 72 height 22
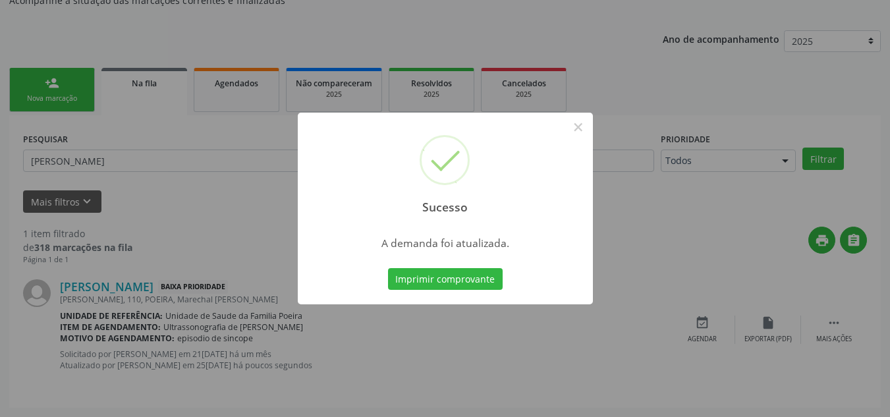
scroll to position [36, 0]
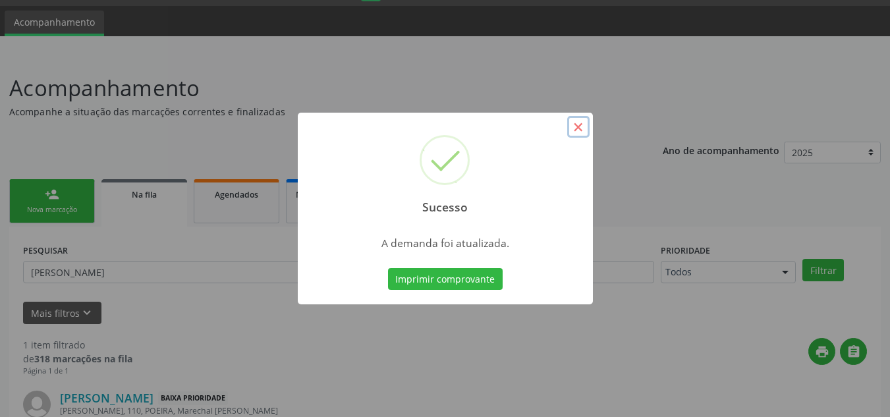
click at [578, 125] on button "×" at bounding box center [578, 127] width 22 height 22
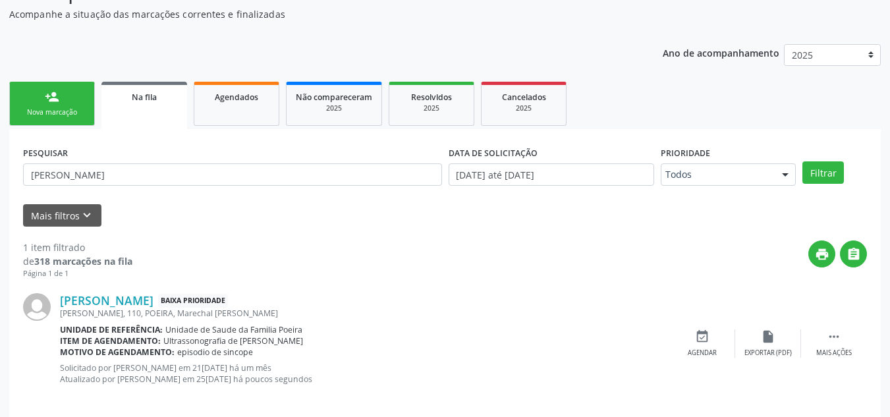
scroll to position [147, 0]
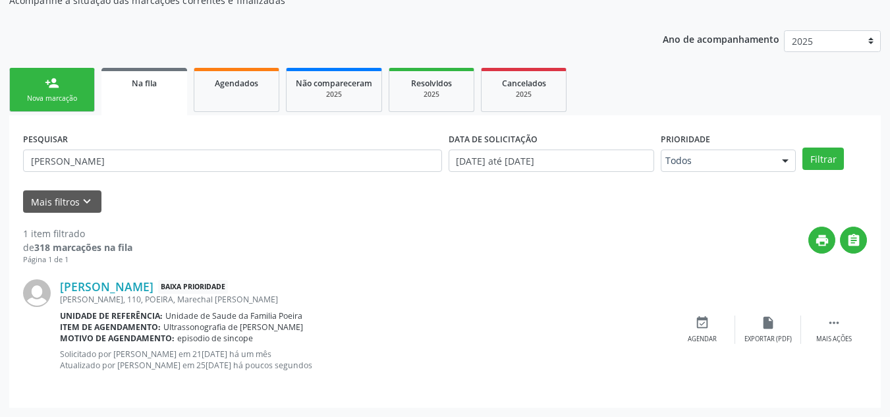
click at [75, 90] on link "person_add Nova marcação" at bounding box center [52, 90] width 86 height 44
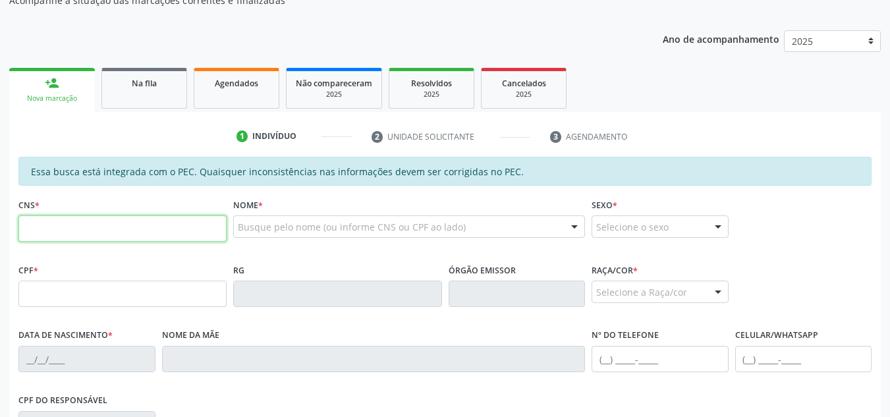
click at [101, 240] on input "text" at bounding box center [122, 228] width 208 height 26
type input "705 4054 2465 6996"
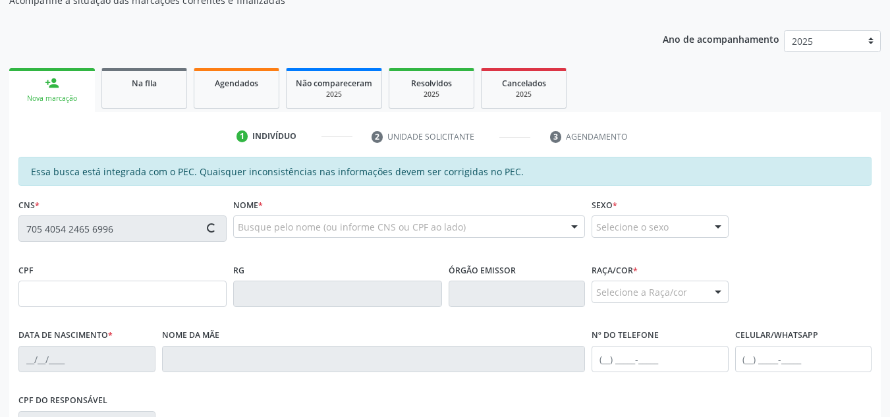
type input "068.374.334-15"
type input "[DATE]"
type input "[PERSON_NAME]"
type input "[PHONE_NUMBER]"
type input "02"
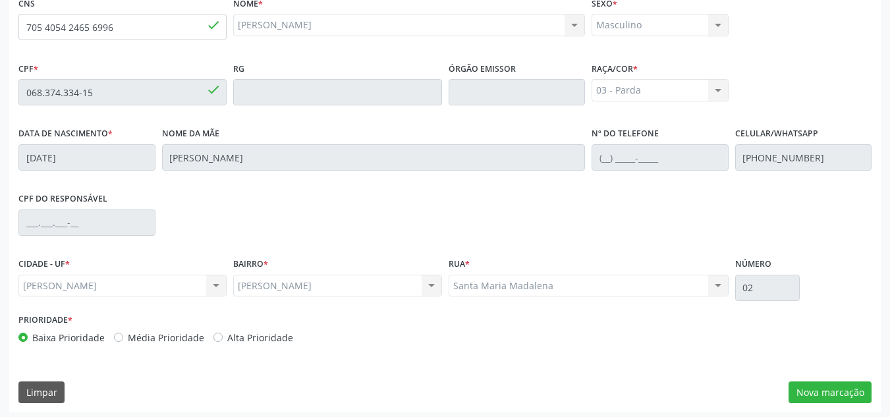
scroll to position [354, 0]
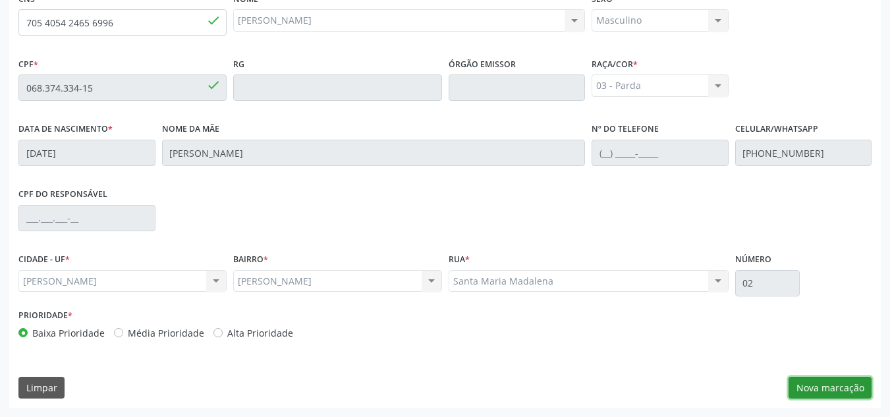
click at [838, 387] on button "Nova marcação" at bounding box center [829, 388] width 83 height 22
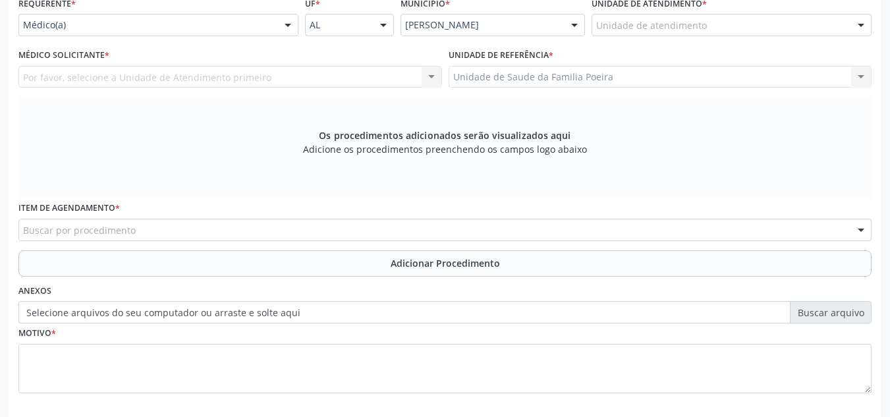
scroll to position [288, 0]
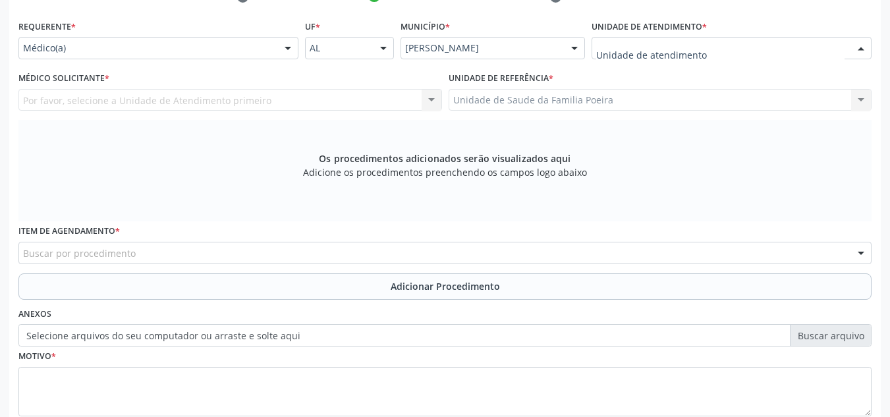
click at [698, 58] on div at bounding box center [731, 48] width 280 height 22
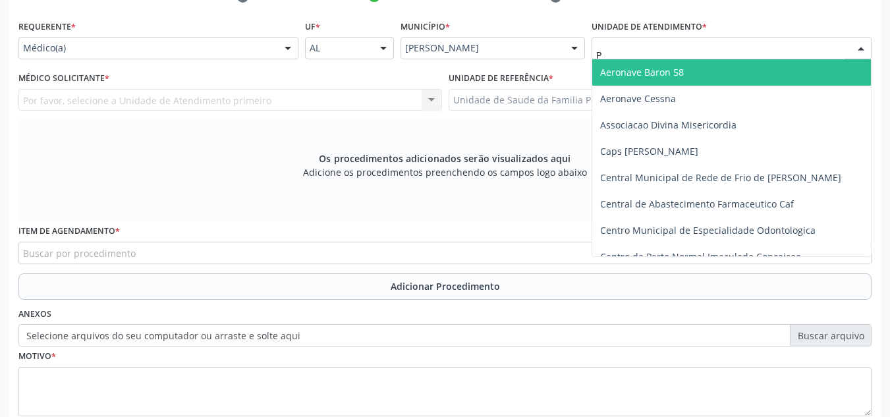
type input "PO"
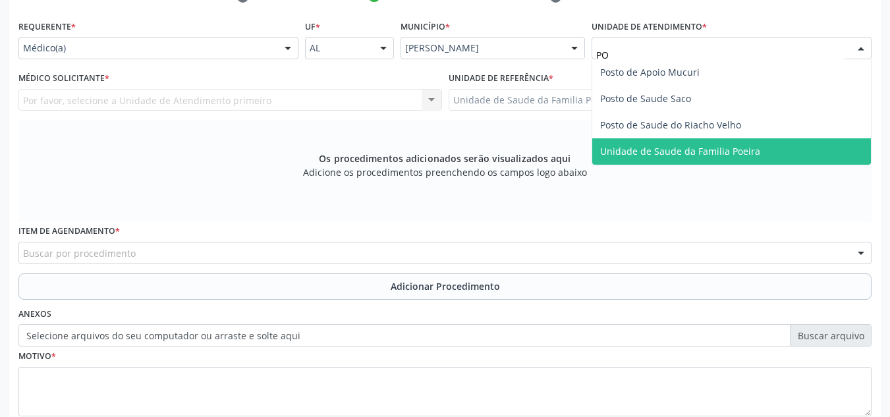
click at [638, 149] on span "Unidade de Saude da Familia Poeira" at bounding box center [680, 151] width 160 height 13
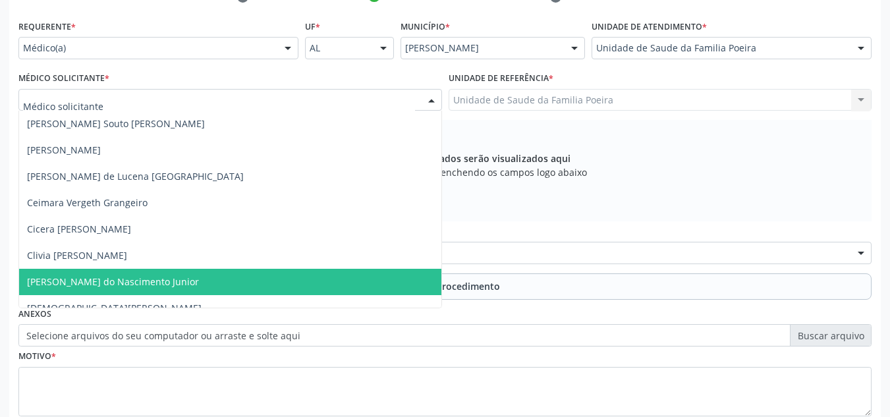
click at [82, 283] on span "[PERSON_NAME] do Nascimento Junior" at bounding box center [113, 281] width 172 height 13
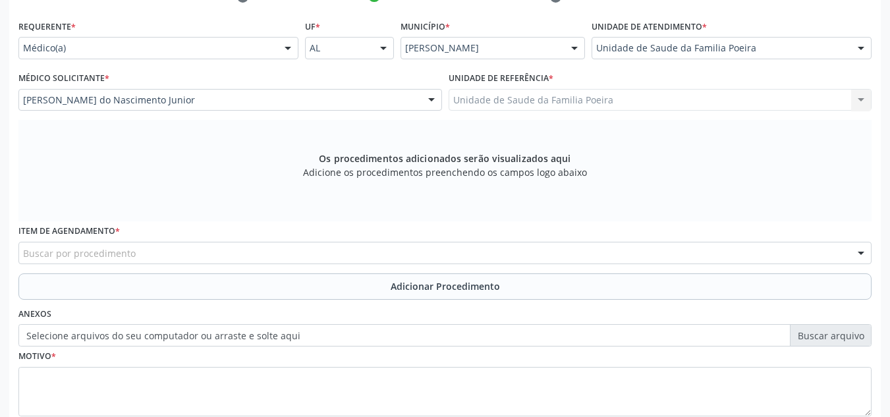
click at [82, 260] on div "Buscar por procedimento" at bounding box center [444, 253] width 853 height 22
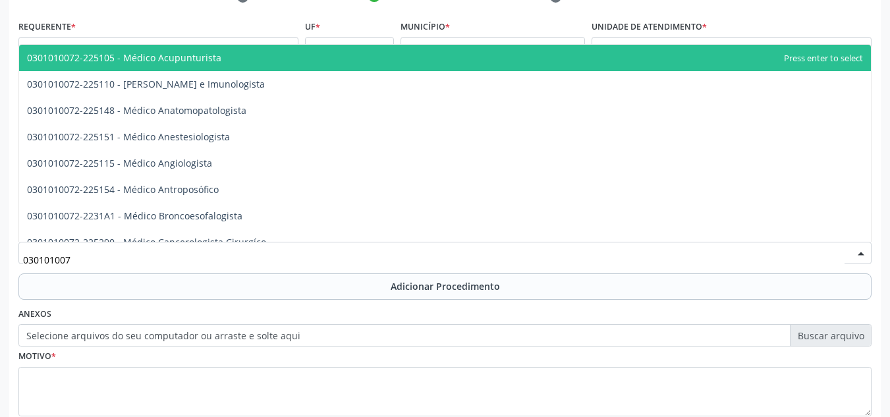
type input "0301010072"
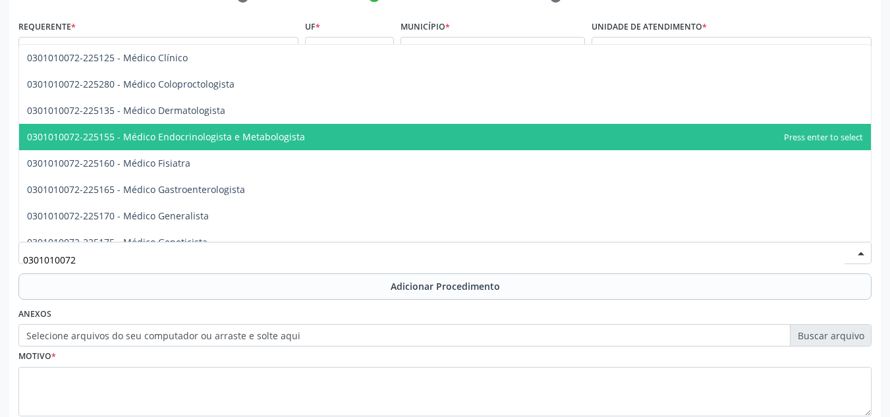
scroll to position [593, 0]
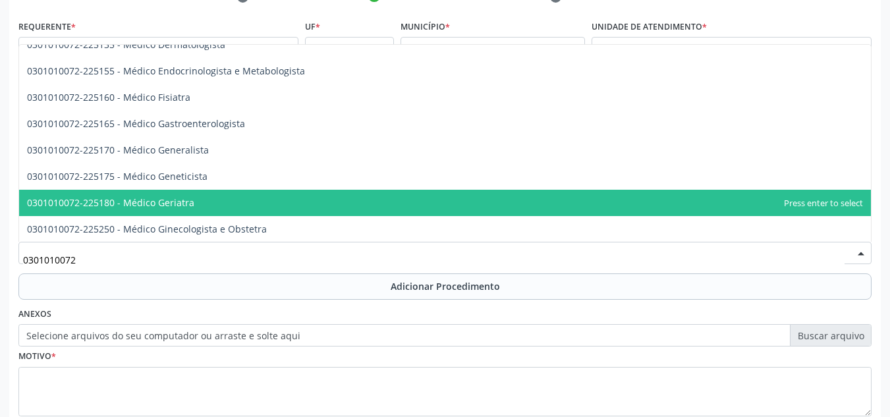
click at [188, 201] on span "0301010072-225180 - Médico Geriatra" at bounding box center [110, 202] width 167 height 13
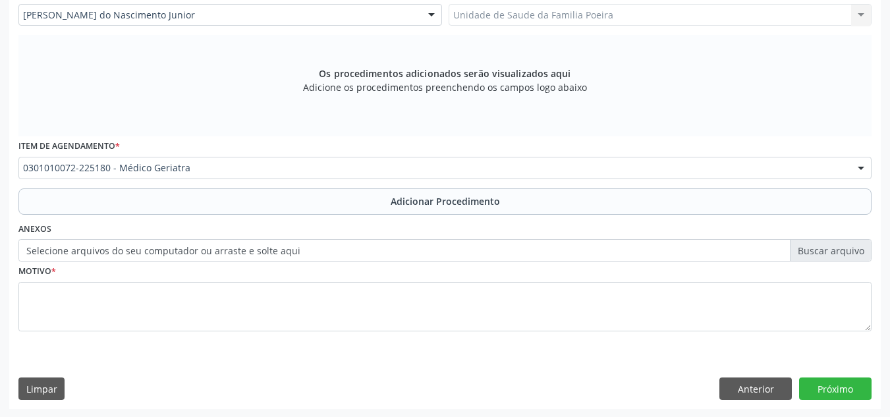
scroll to position [374, 0]
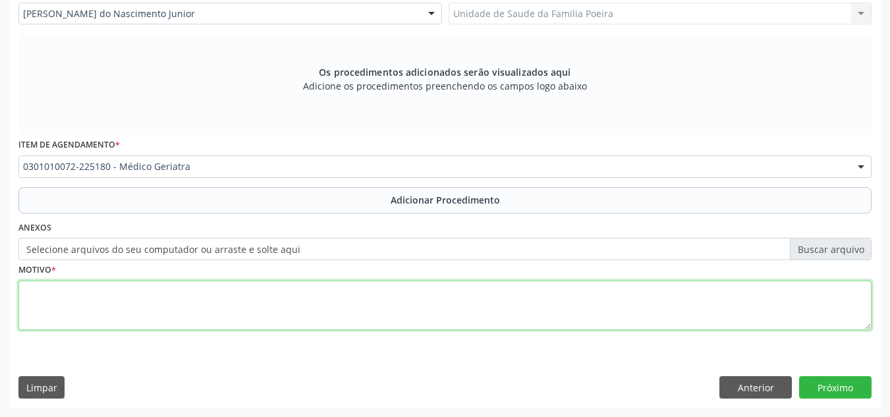
click at [157, 295] on textarea at bounding box center [444, 305] width 853 height 50
type textarea "T"
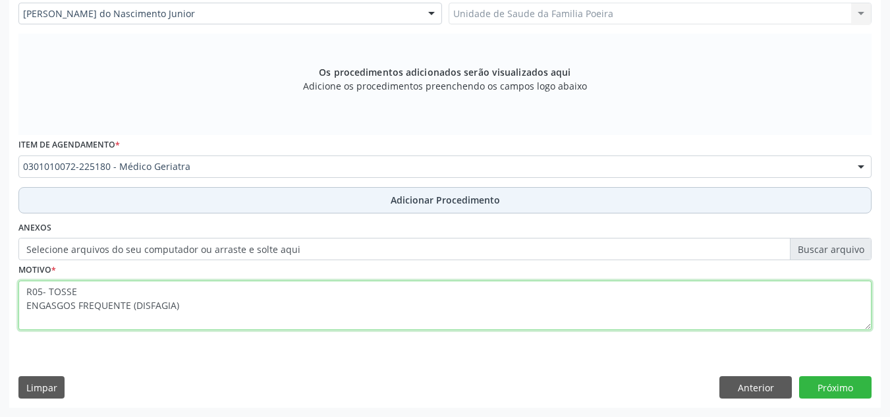
type textarea "R05- TOSSE ENGASGOS FREQUENTE (DISFAGIA)"
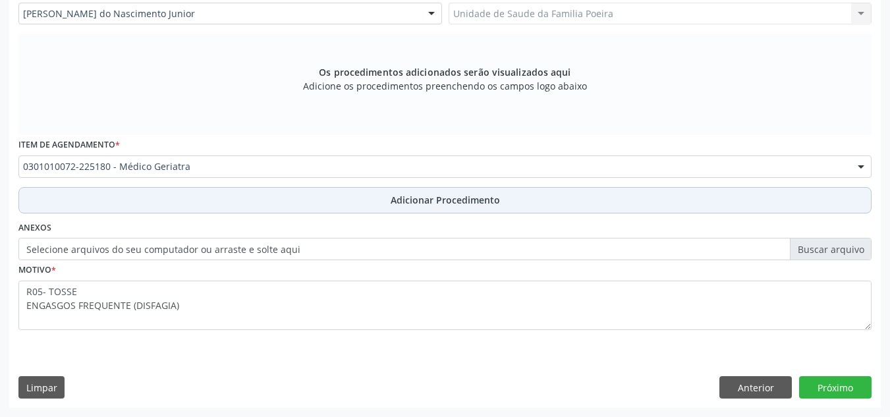
click at [444, 209] on button "Adicionar Procedimento" at bounding box center [444, 200] width 853 height 26
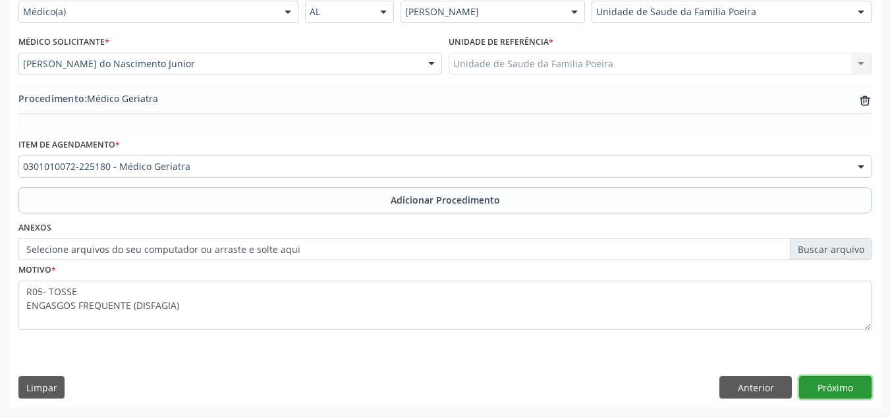
click at [830, 388] on button "Próximo" at bounding box center [835, 387] width 72 height 22
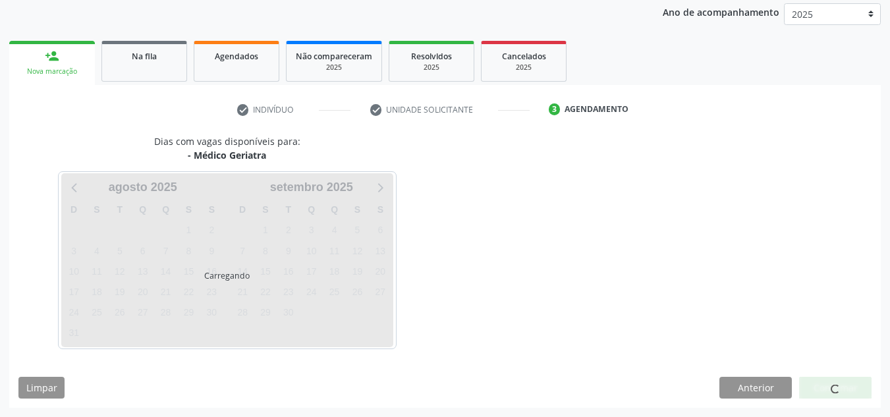
scroll to position [213, 0]
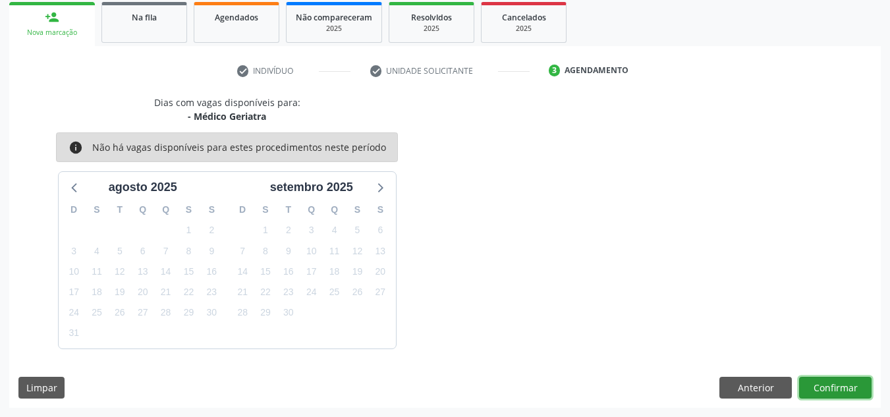
click at [834, 391] on button "Confirmar" at bounding box center [835, 388] width 72 height 22
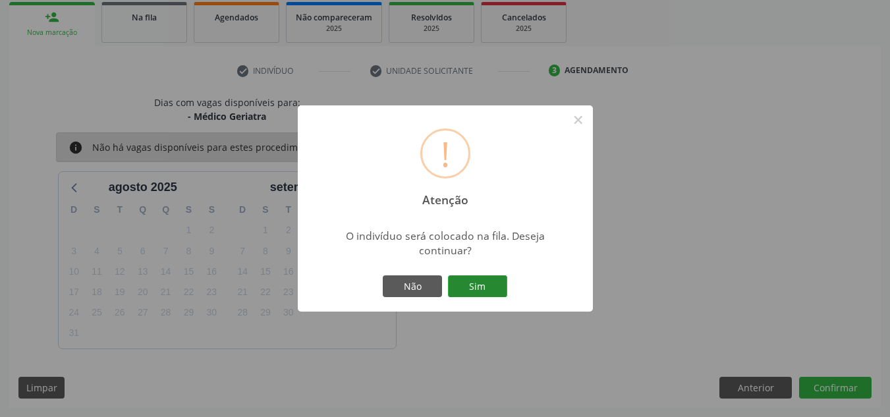
click at [478, 279] on button "Sim" at bounding box center [477, 286] width 59 height 22
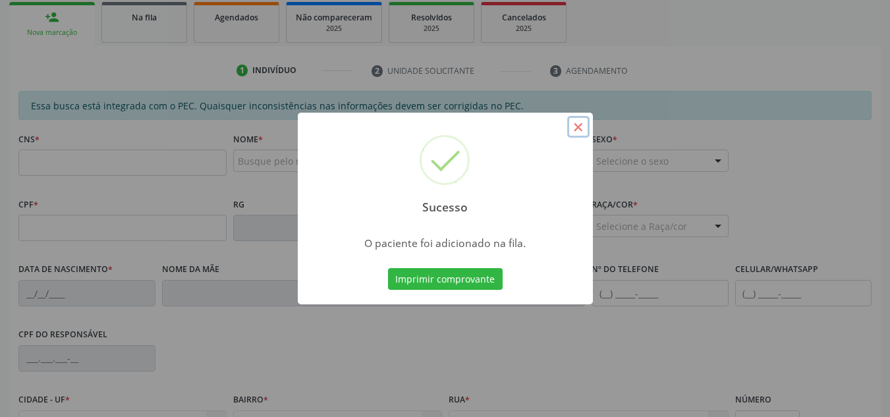
click at [585, 130] on button "×" at bounding box center [578, 127] width 22 height 22
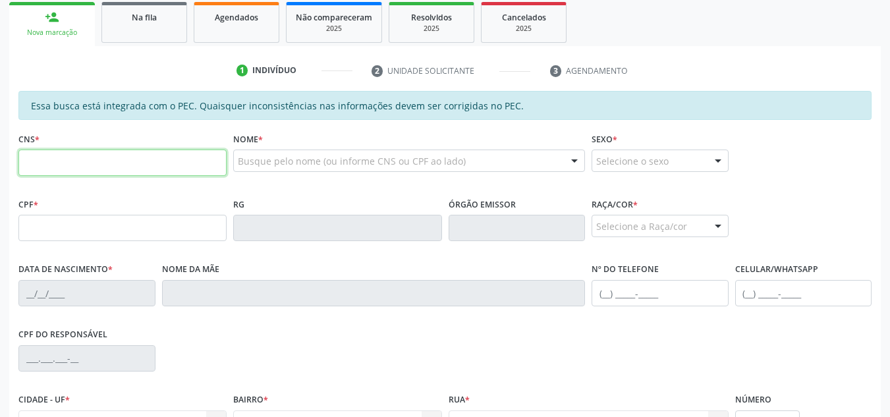
click at [169, 168] on input "text" at bounding box center [122, 162] width 208 height 26
type input "708 4087 4182 9960"
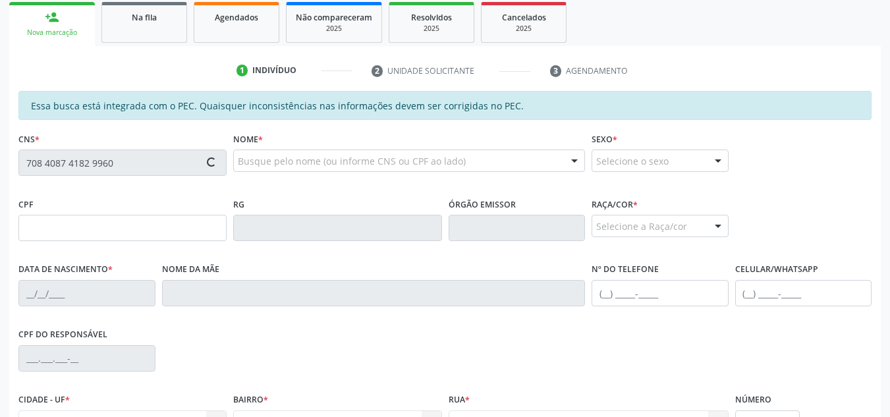
type input "351.204.794-72"
type input "15[DATE]"
type input "[PERSON_NAME]"
type input "[PHONE_NUMBER]"
type input "S/N"
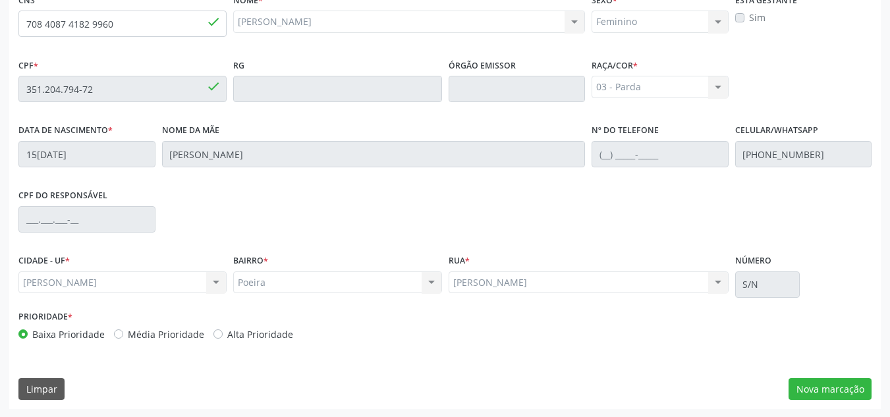
scroll to position [354, 0]
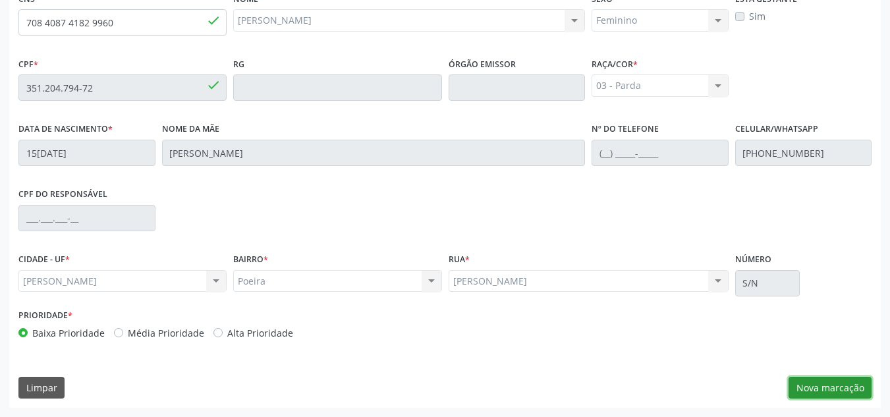
click at [831, 392] on button "Nova marcação" at bounding box center [829, 388] width 83 height 22
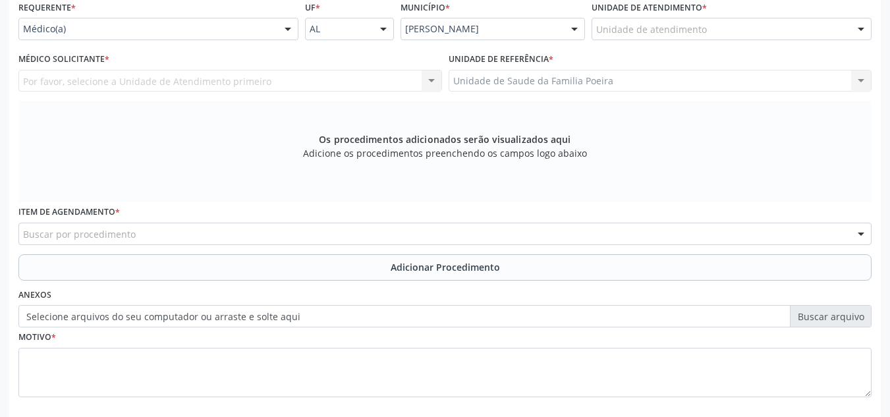
scroll to position [222, 0]
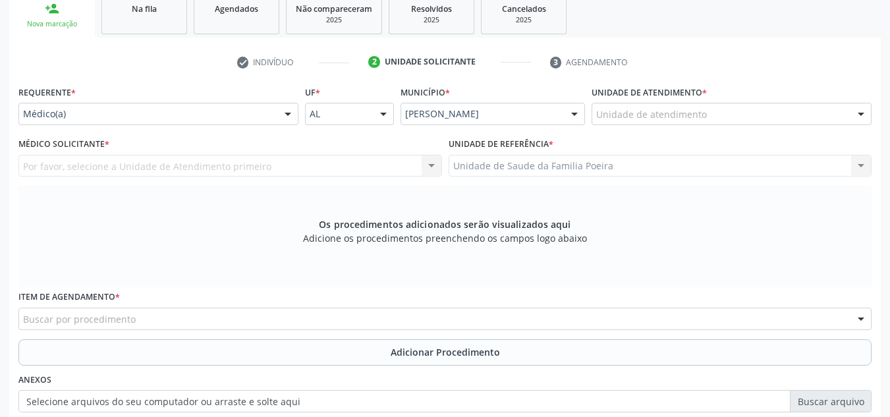
click at [726, 107] on div "Unidade de atendimento" at bounding box center [731, 114] width 280 height 22
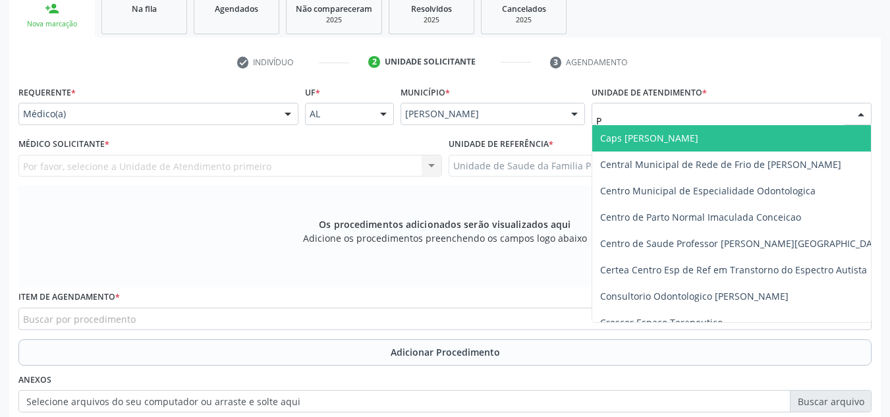
type input "PO"
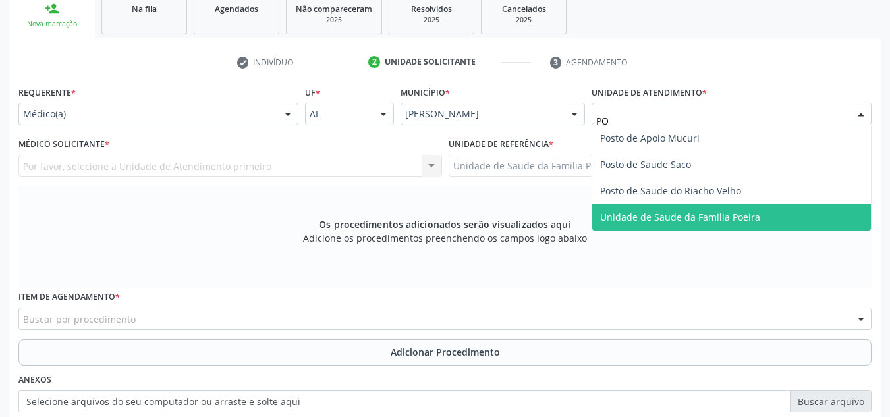
click at [705, 219] on span "Unidade de Saude da Familia Poeira" at bounding box center [680, 217] width 160 height 13
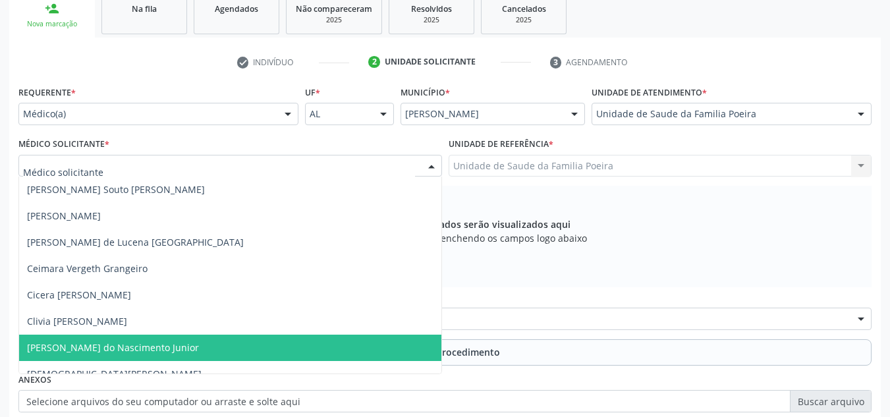
click at [102, 350] on span "[PERSON_NAME] do Nascimento Junior" at bounding box center [113, 347] width 172 height 13
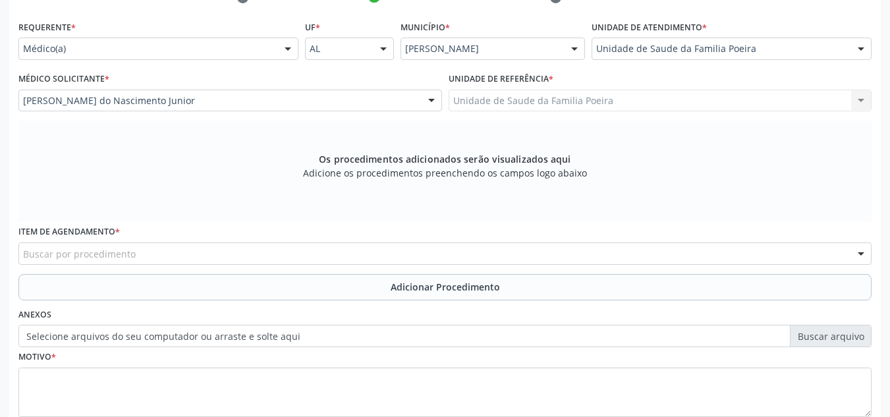
scroll to position [288, 0]
drag, startPoint x: 107, startPoint y: 248, endPoint x: 119, endPoint y: 248, distance: 11.9
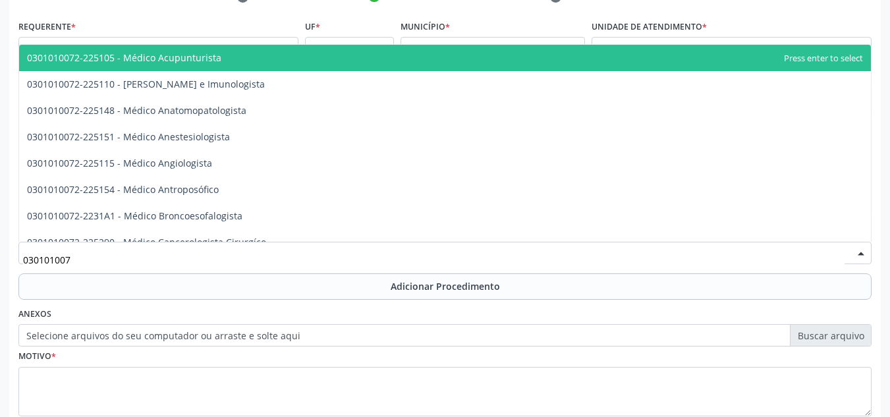
type input "0301010072"
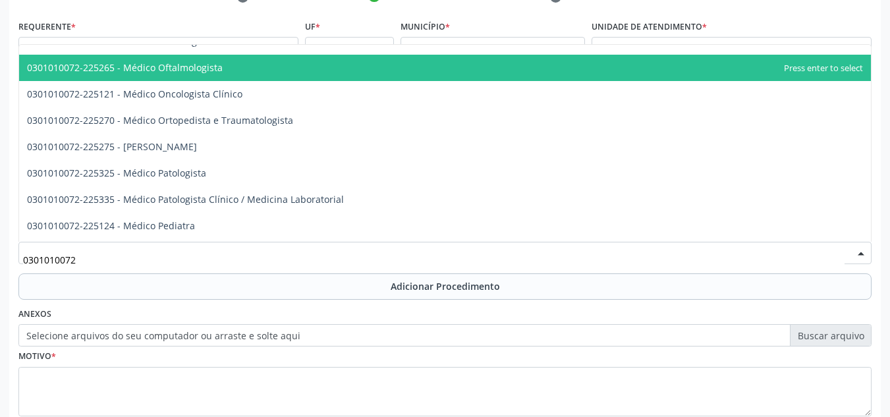
scroll to position [1119, 0]
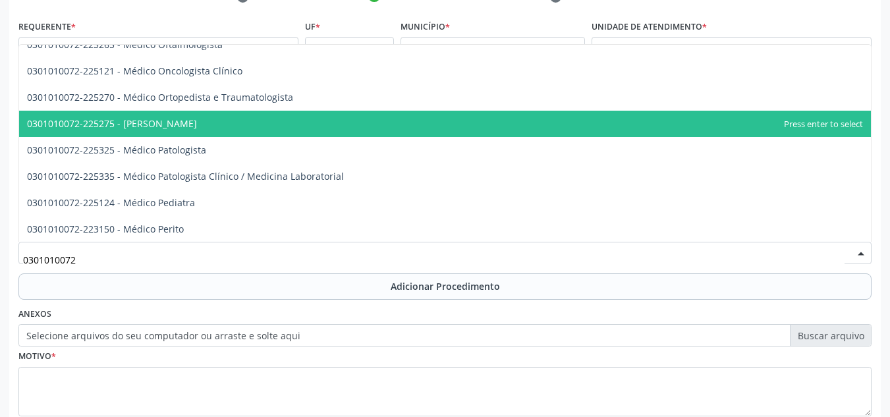
click at [197, 120] on span "0301010072-225275 - [PERSON_NAME]" at bounding box center [112, 123] width 170 height 13
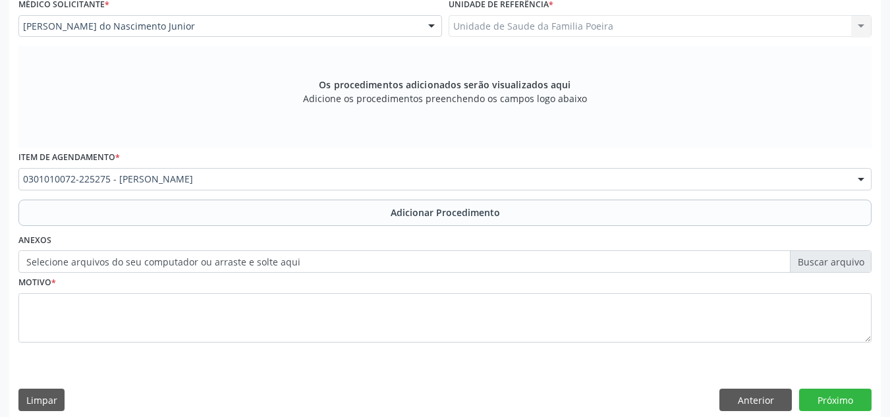
scroll to position [374, 0]
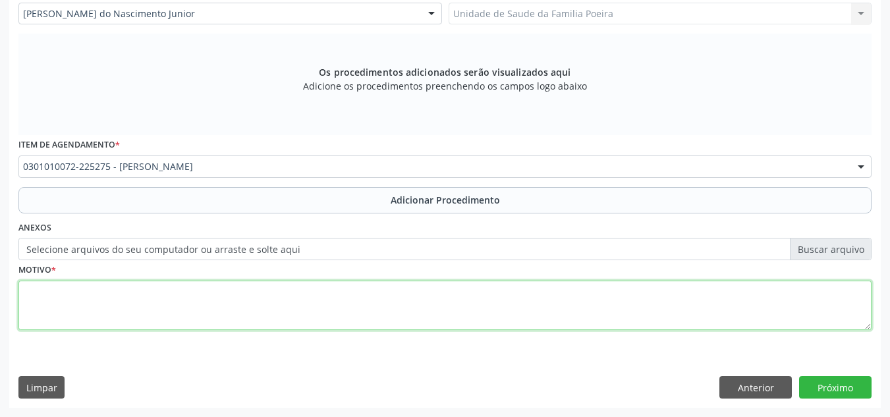
click at [157, 319] on textarea at bounding box center [444, 305] width 853 height 50
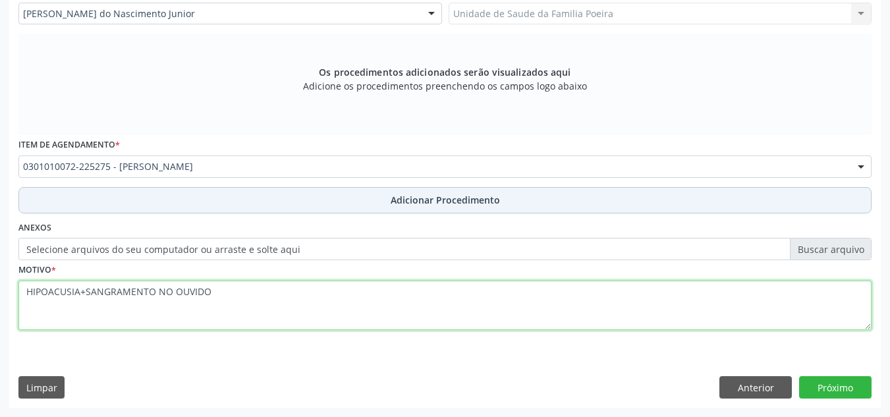
type textarea "HIPOACUSIA+SANGRAMENTO NO OUVIDO"
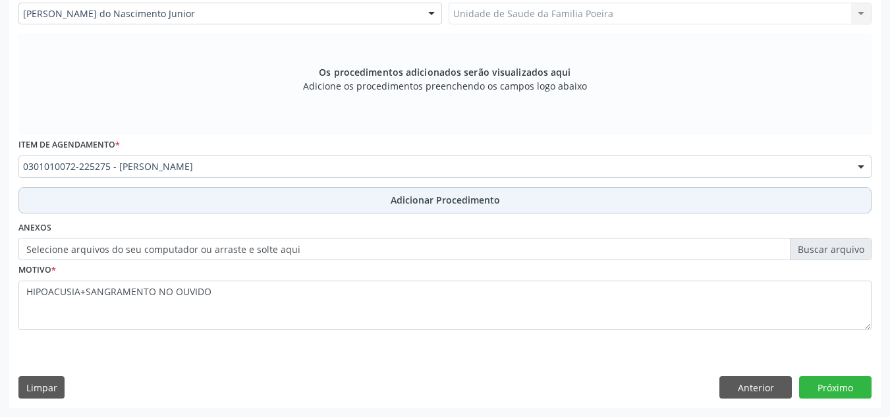
click at [388, 200] on button "Adicionar Procedimento" at bounding box center [444, 200] width 853 height 26
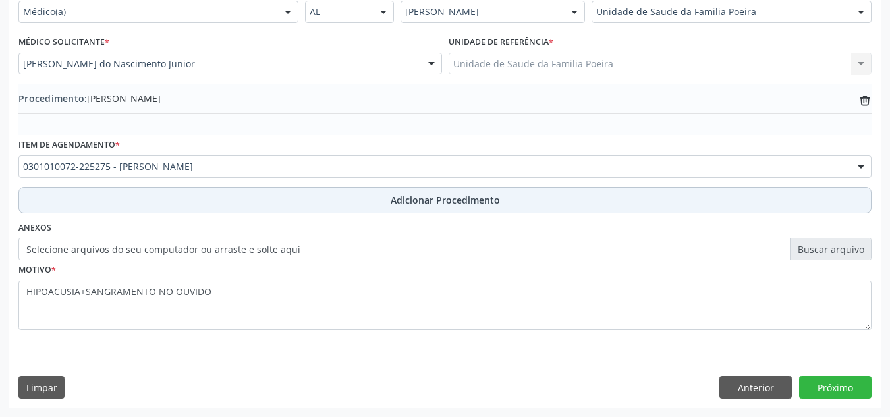
scroll to position [324, 0]
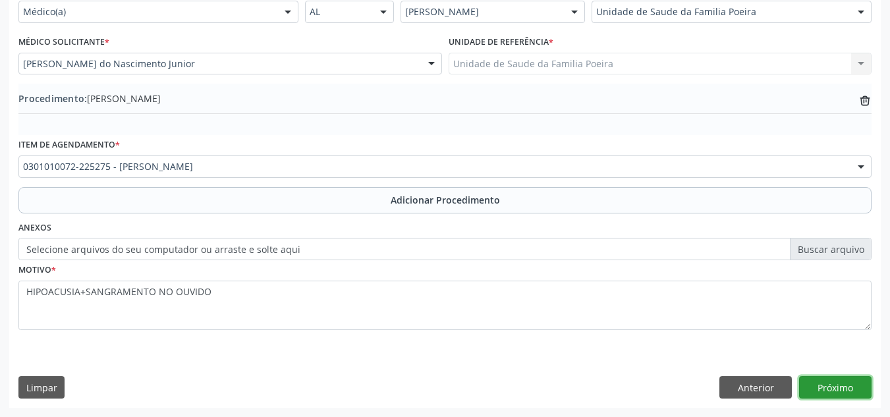
click at [830, 394] on button "Próximo" at bounding box center [835, 387] width 72 height 22
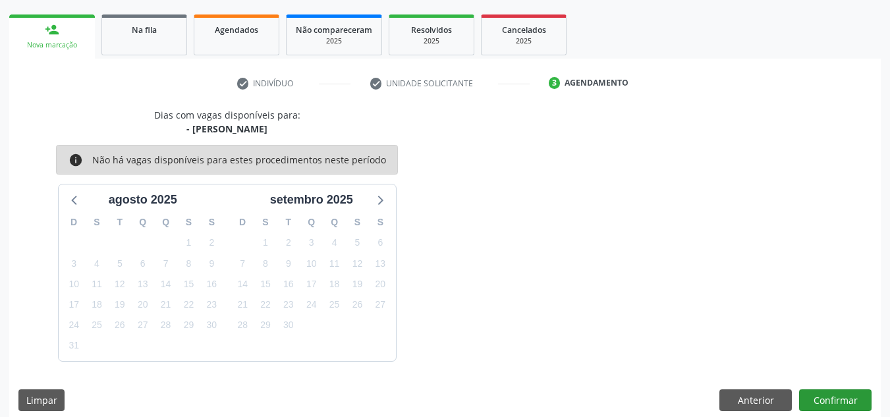
scroll to position [213, 0]
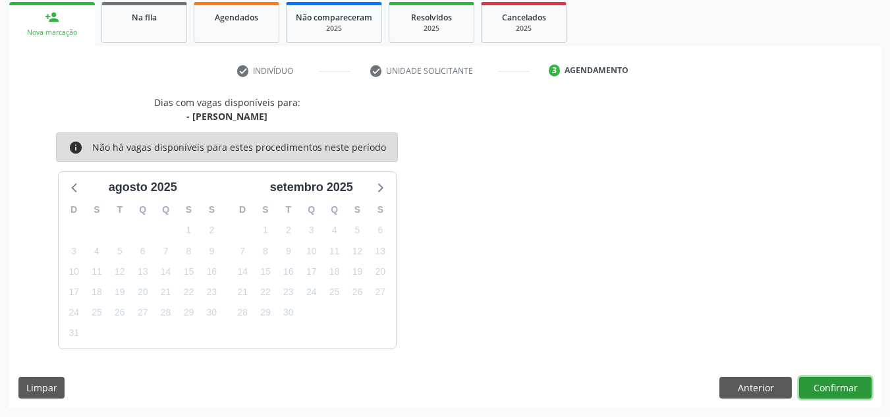
click at [838, 390] on button "Confirmar" at bounding box center [835, 388] width 72 height 22
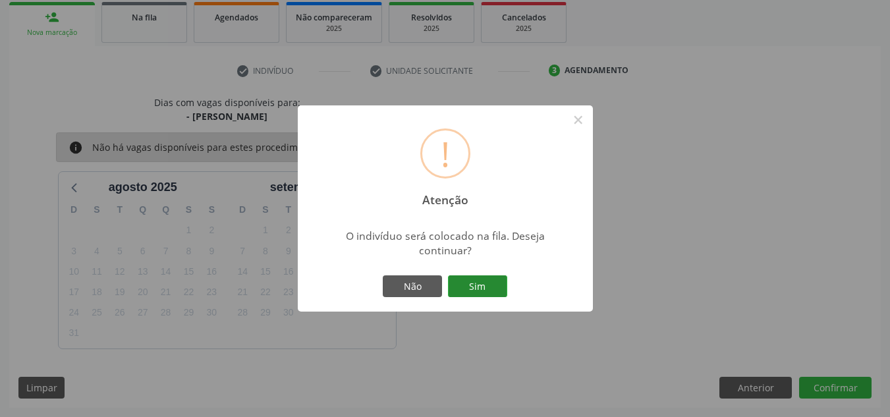
click at [481, 282] on button "Sim" at bounding box center [477, 286] width 59 height 22
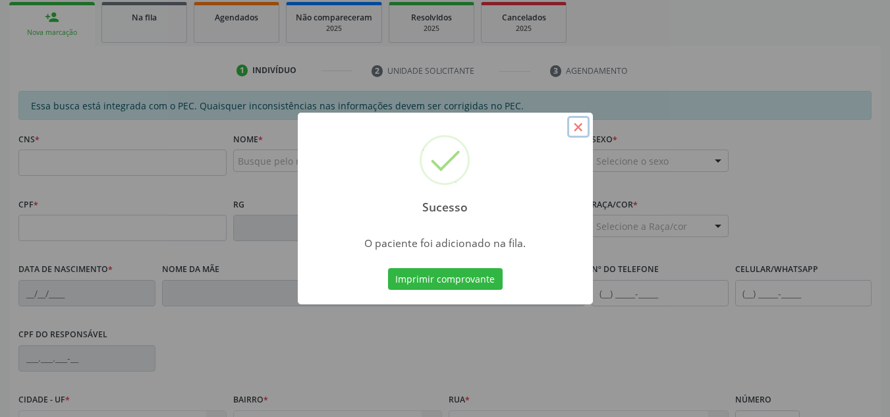
click at [572, 123] on button "×" at bounding box center [578, 127] width 22 height 22
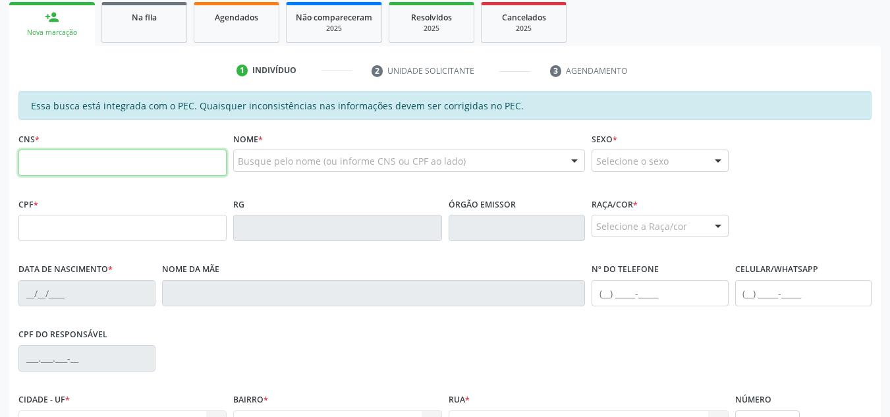
drag, startPoint x: 192, startPoint y: 160, endPoint x: 225, endPoint y: 124, distance: 48.9
click at [192, 160] on input "text" at bounding box center [122, 162] width 208 height 26
type input "705 0048 6876 8056"
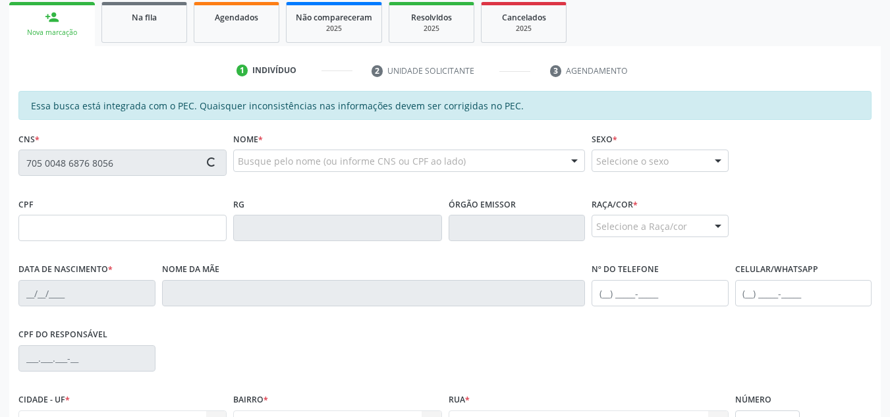
type input "019.729.494-46"
type input "[DATE]"
type input "[PERSON_NAME]"
type input "[PHONE_NUMBER]"
type input "15"
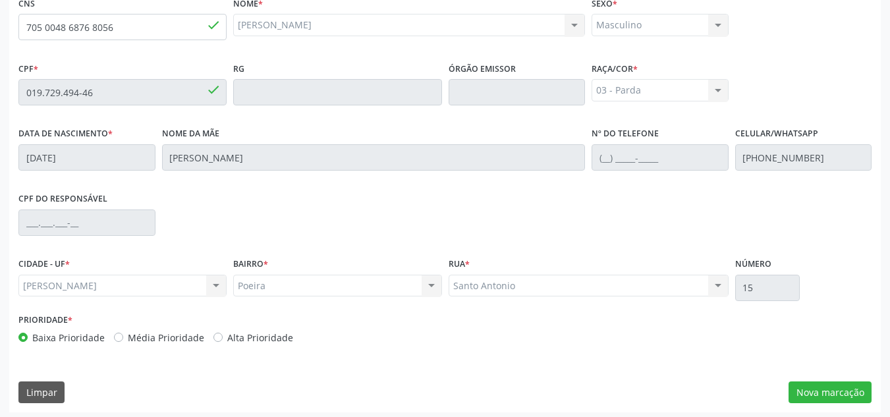
scroll to position [354, 0]
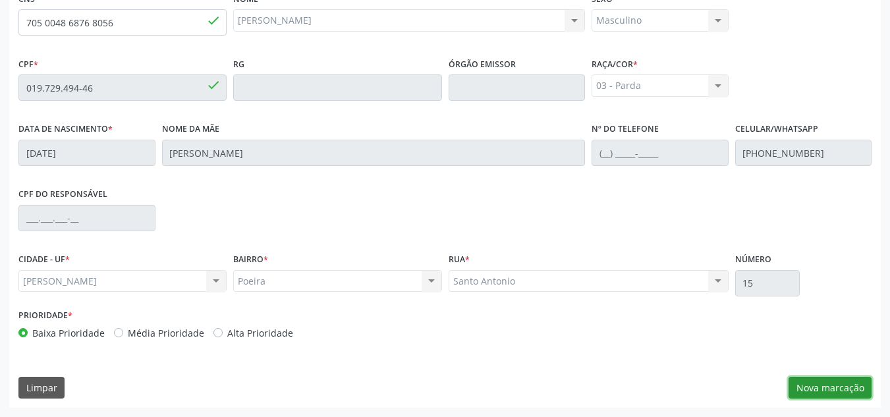
click at [855, 385] on button "Nova marcação" at bounding box center [829, 388] width 83 height 22
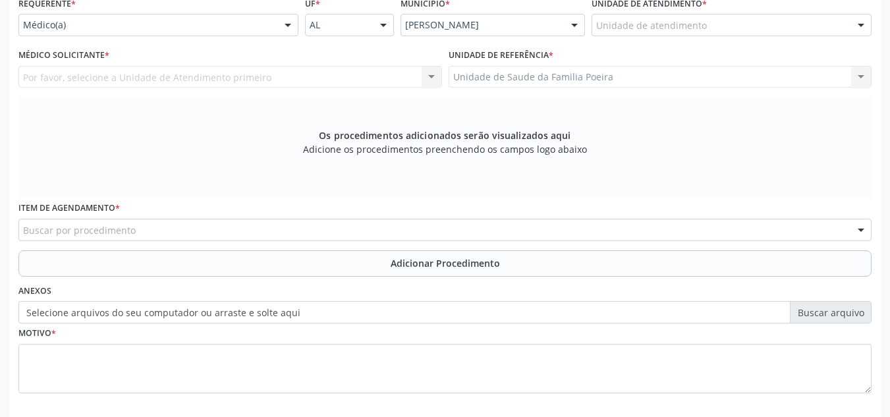
scroll to position [288, 0]
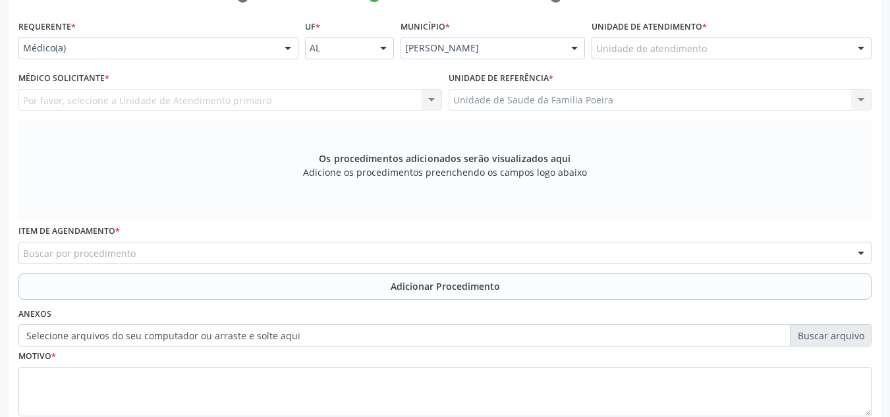
click at [762, 51] on div "Unidade de atendimento" at bounding box center [731, 48] width 280 height 22
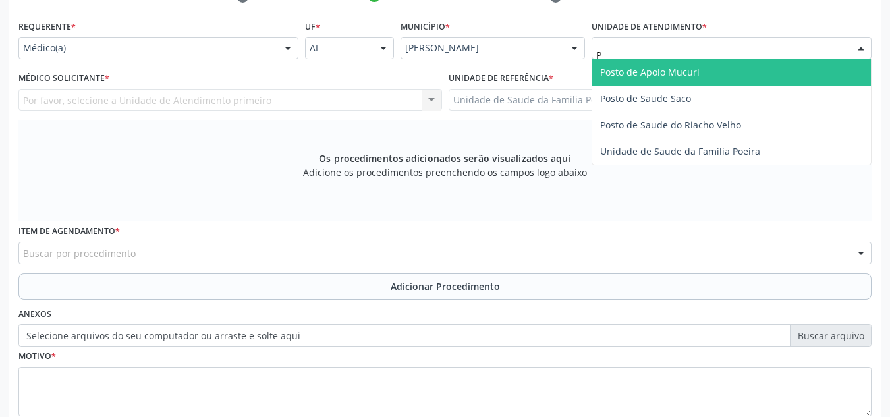
type input "PO"
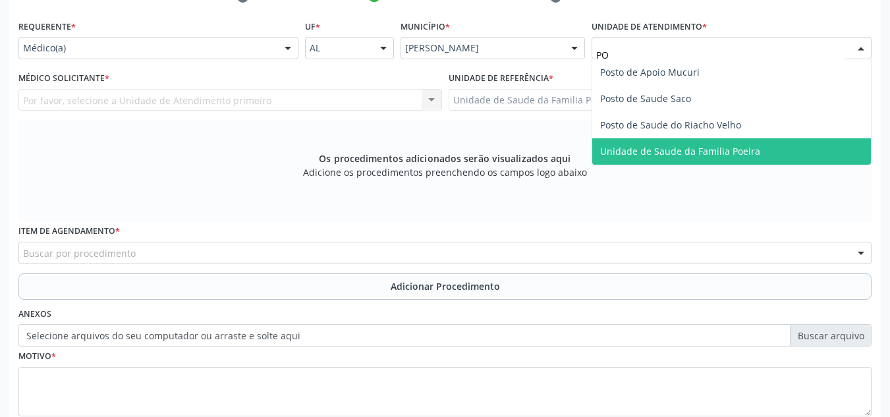
click at [743, 161] on span "Unidade de Saude da Familia Poeira" at bounding box center [731, 151] width 279 height 26
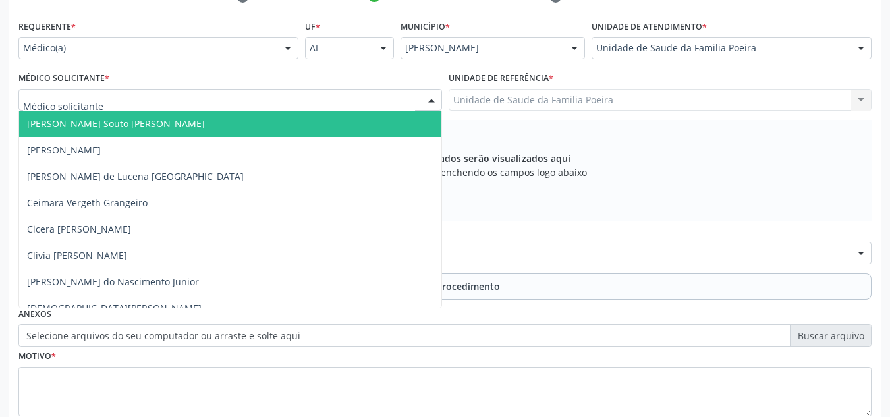
click at [125, 103] on div at bounding box center [229, 100] width 423 height 22
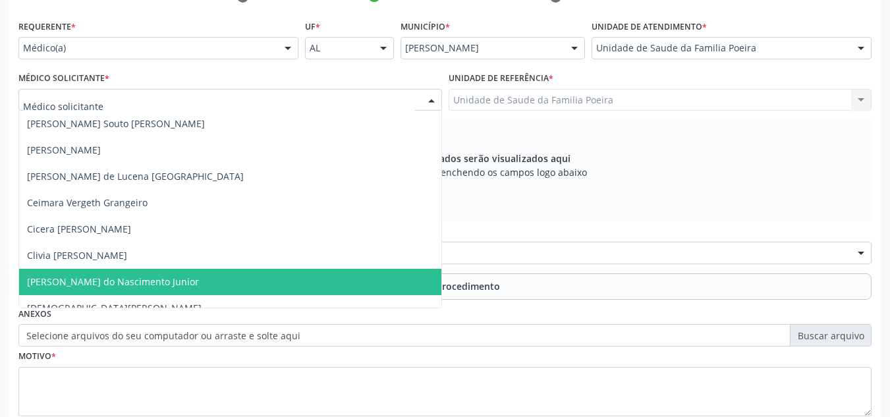
click at [128, 285] on span "[PERSON_NAME] do Nascimento Junior" at bounding box center [113, 281] width 172 height 13
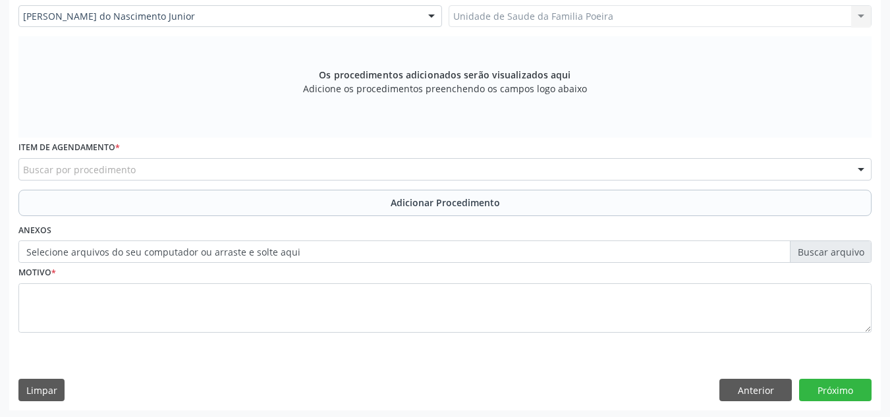
scroll to position [374, 0]
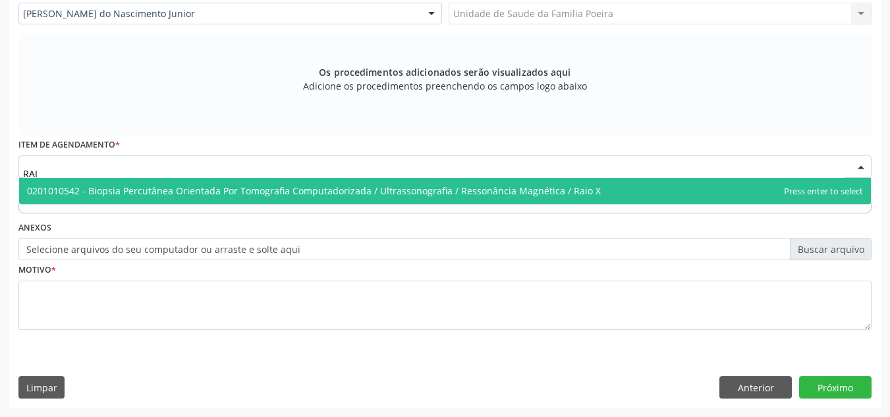
type input "RAIO"
click at [108, 191] on span "0201010542 - Biopsia Percutânea Orientada Por Tomografia Computadorizada / Ultr…" at bounding box center [313, 190] width 573 height 13
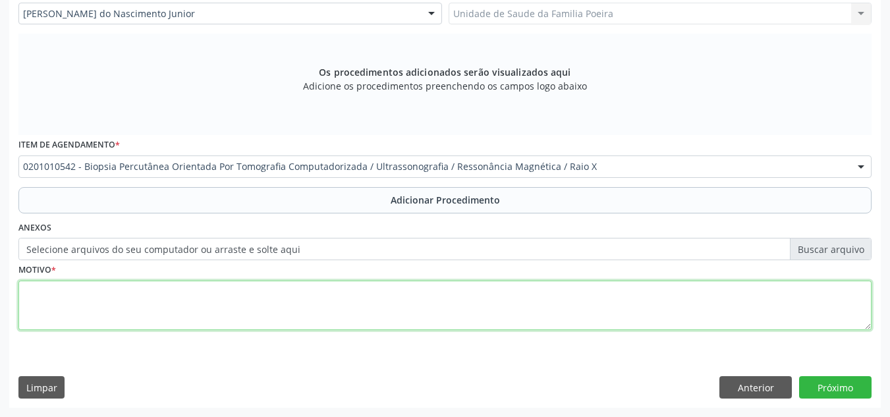
click at [128, 306] on textarea at bounding box center [444, 305] width 853 height 50
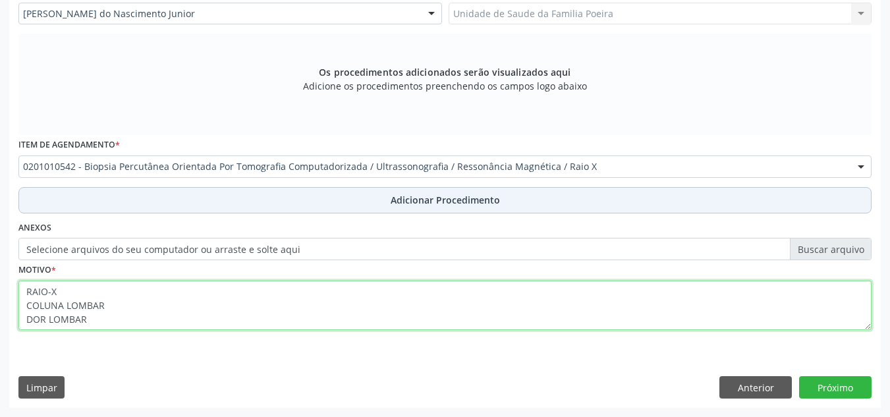
type textarea "RAIO-X COLUNA LOMBAR DOR LOMBAR"
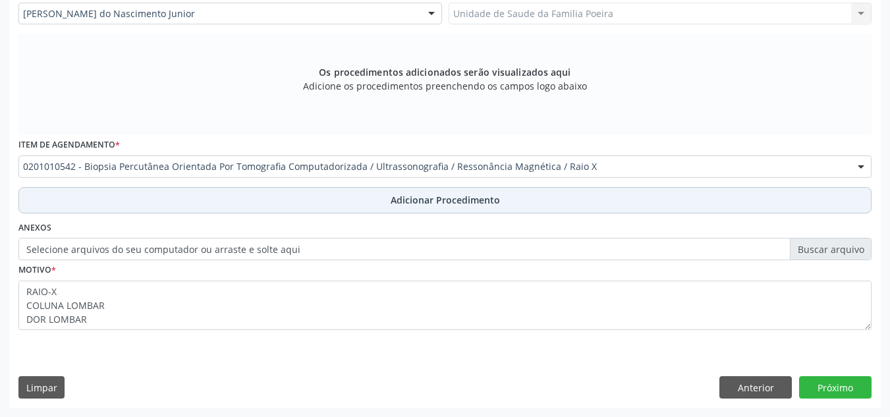
click at [378, 201] on button "Adicionar Procedimento" at bounding box center [444, 200] width 853 height 26
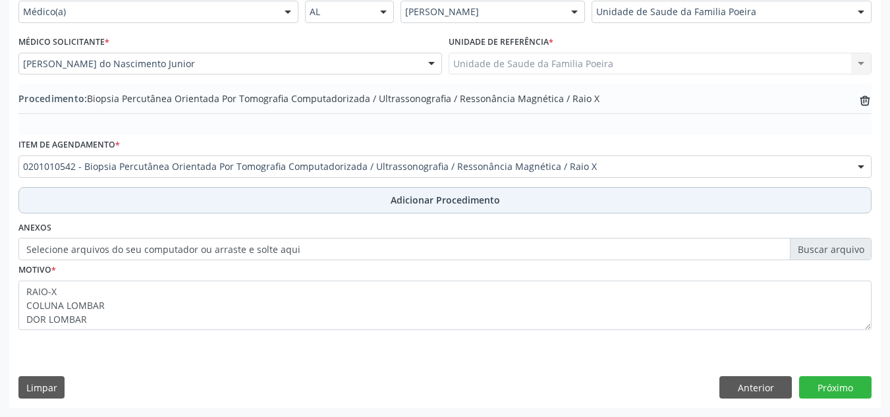
scroll to position [324, 0]
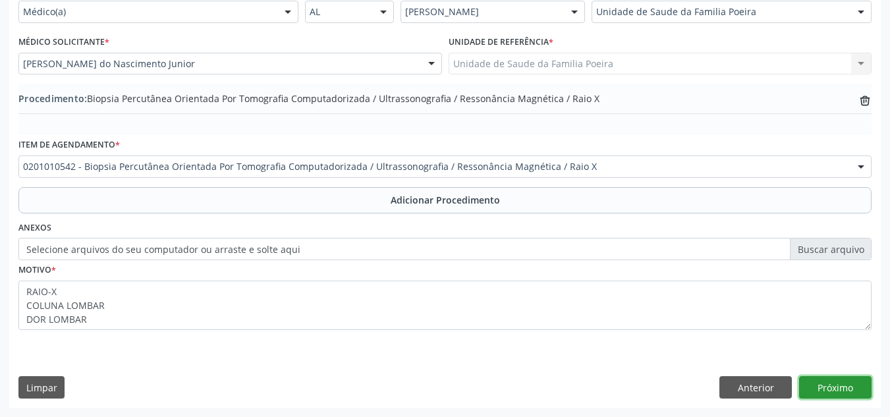
click at [826, 379] on button "Próximo" at bounding box center [835, 387] width 72 height 22
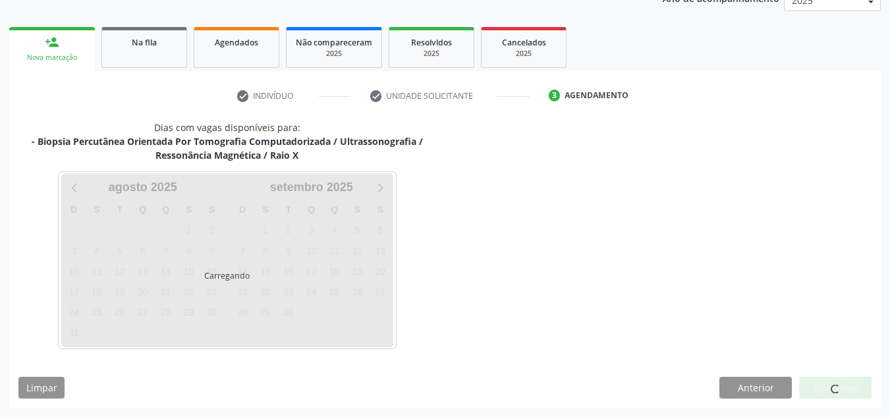
scroll to position [227, 0]
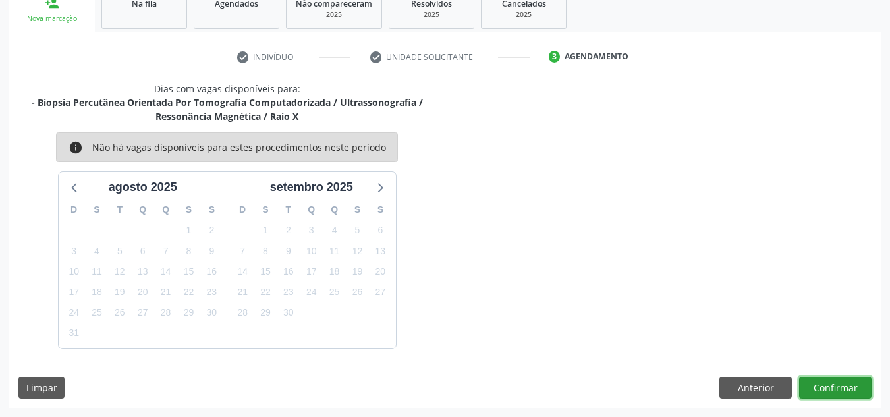
click at [819, 386] on button "Confirmar" at bounding box center [835, 388] width 72 height 22
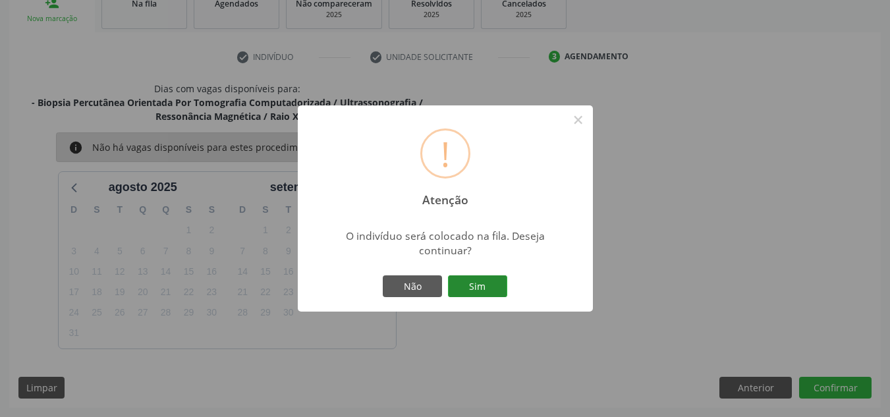
click at [458, 284] on button "Sim" at bounding box center [477, 286] width 59 height 22
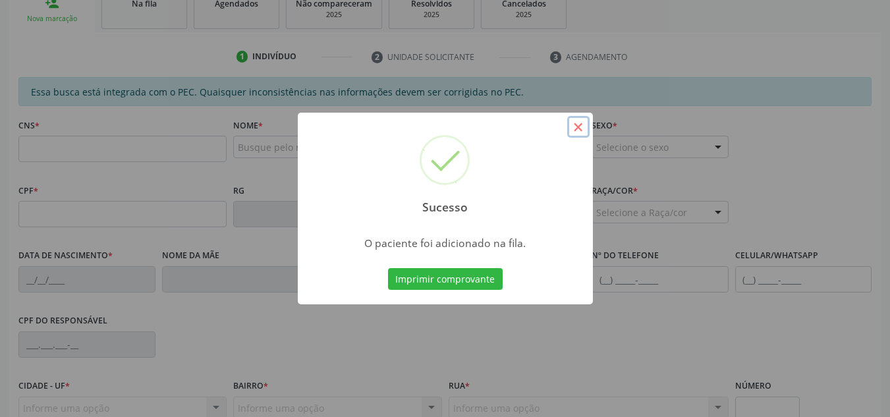
click at [578, 126] on button "×" at bounding box center [578, 127] width 22 height 22
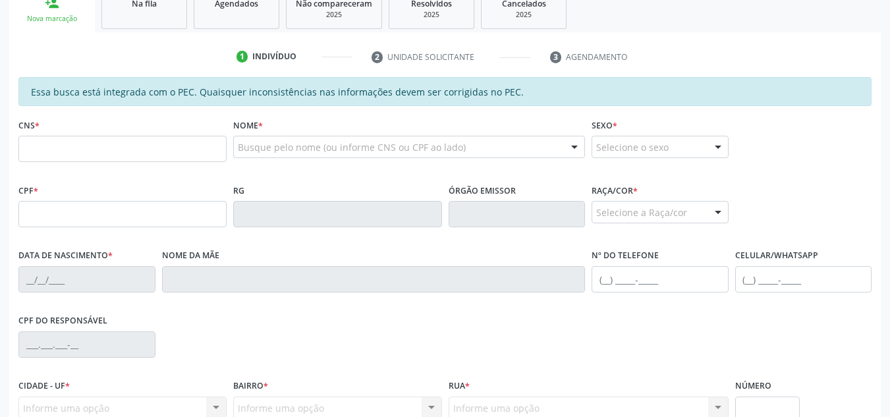
drag, startPoint x: 161, startPoint y: 5, endPoint x: 124, endPoint y: 178, distance: 177.0
click at [161, 5] on div "Na fila" at bounding box center [144, 3] width 66 height 14
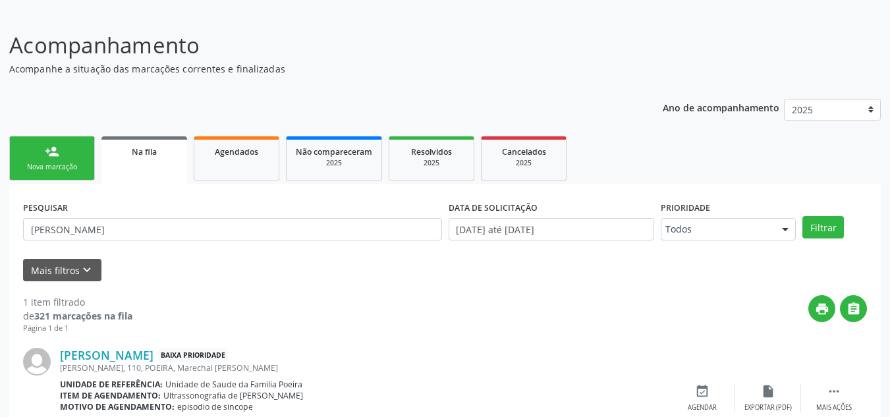
scroll to position [102, 0]
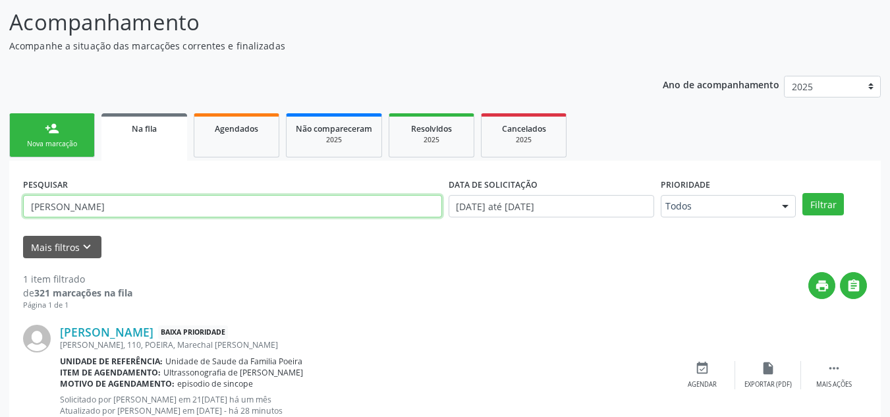
drag, startPoint x: 182, startPoint y: 204, endPoint x: 0, endPoint y: 201, distance: 181.8
click at [0, 201] on div "Acompanhamento Acompanhe a situação das marcações correntes e finalizadas Relat…" at bounding box center [445, 225] width 890 height 473
type input "701800294057078"
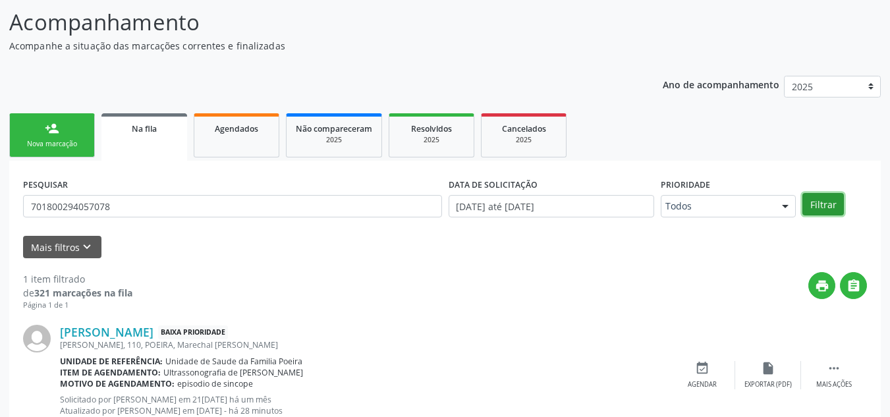
click at [812, 201] on button "Filtrar" at bounding box center [822, 204] width 41 height 22
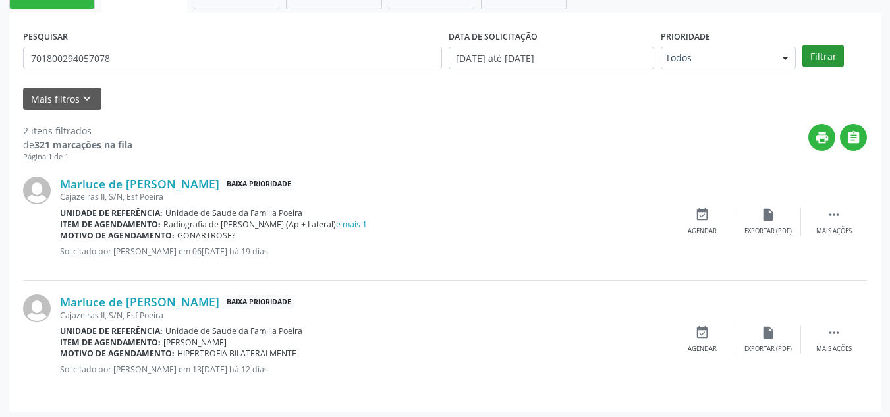
scroll to position [254, 0]
